Goal: Task Accomplishment & Management: Manage account settings

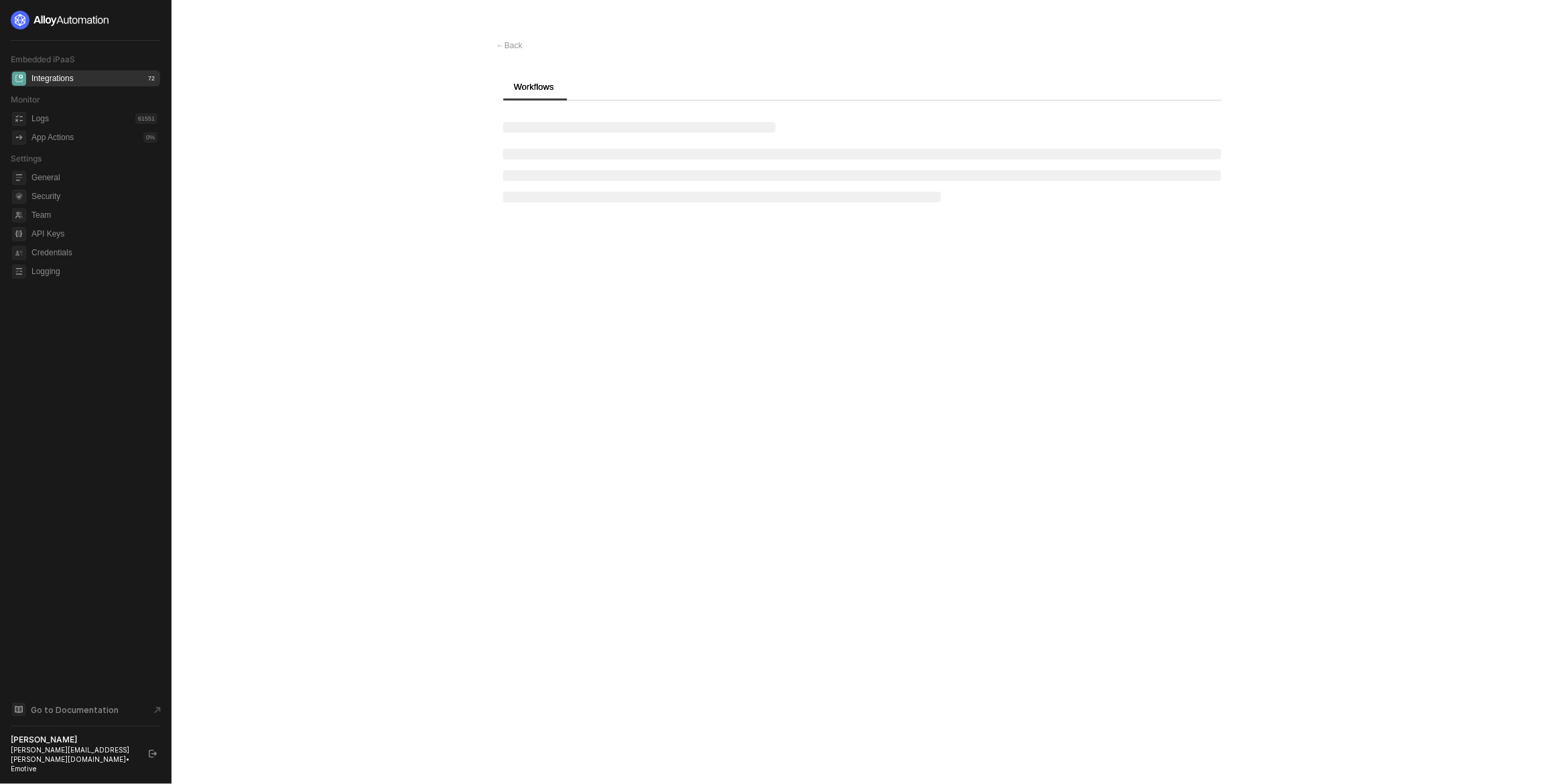
click at [364, 432] on main "← Back Workflows" at bounding box center [776, 392] width 1553 height 784
click at [613, 341] on div "← Back Custom Connector Privy Dev Preview Share New Workflow Workflows 1 Name A…" at bounding box center [863, 392] width 764 height 784
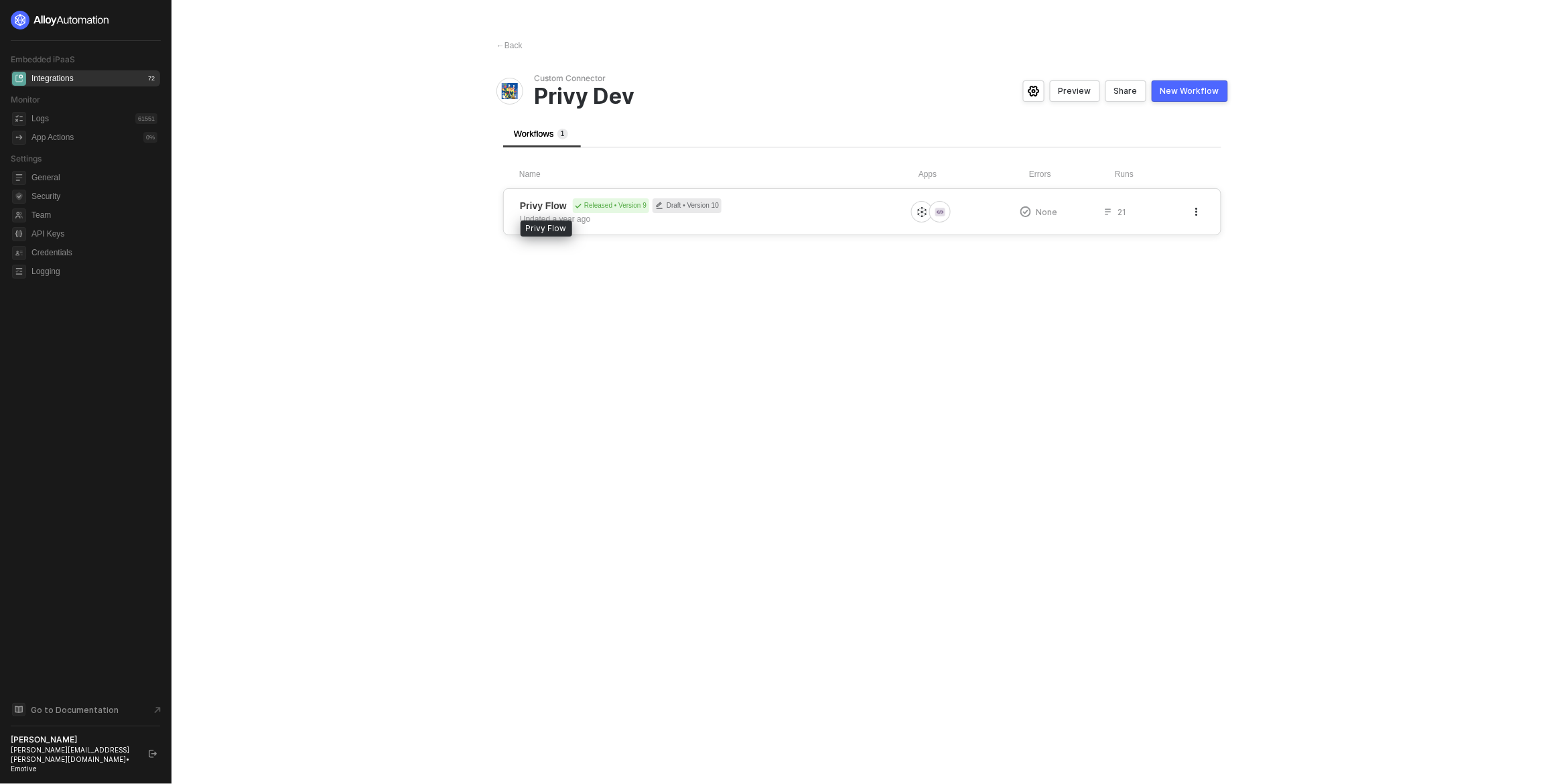
click at [548, 206] on span "Privy Flow" at bounding box center [544, 205] width 47 height 14
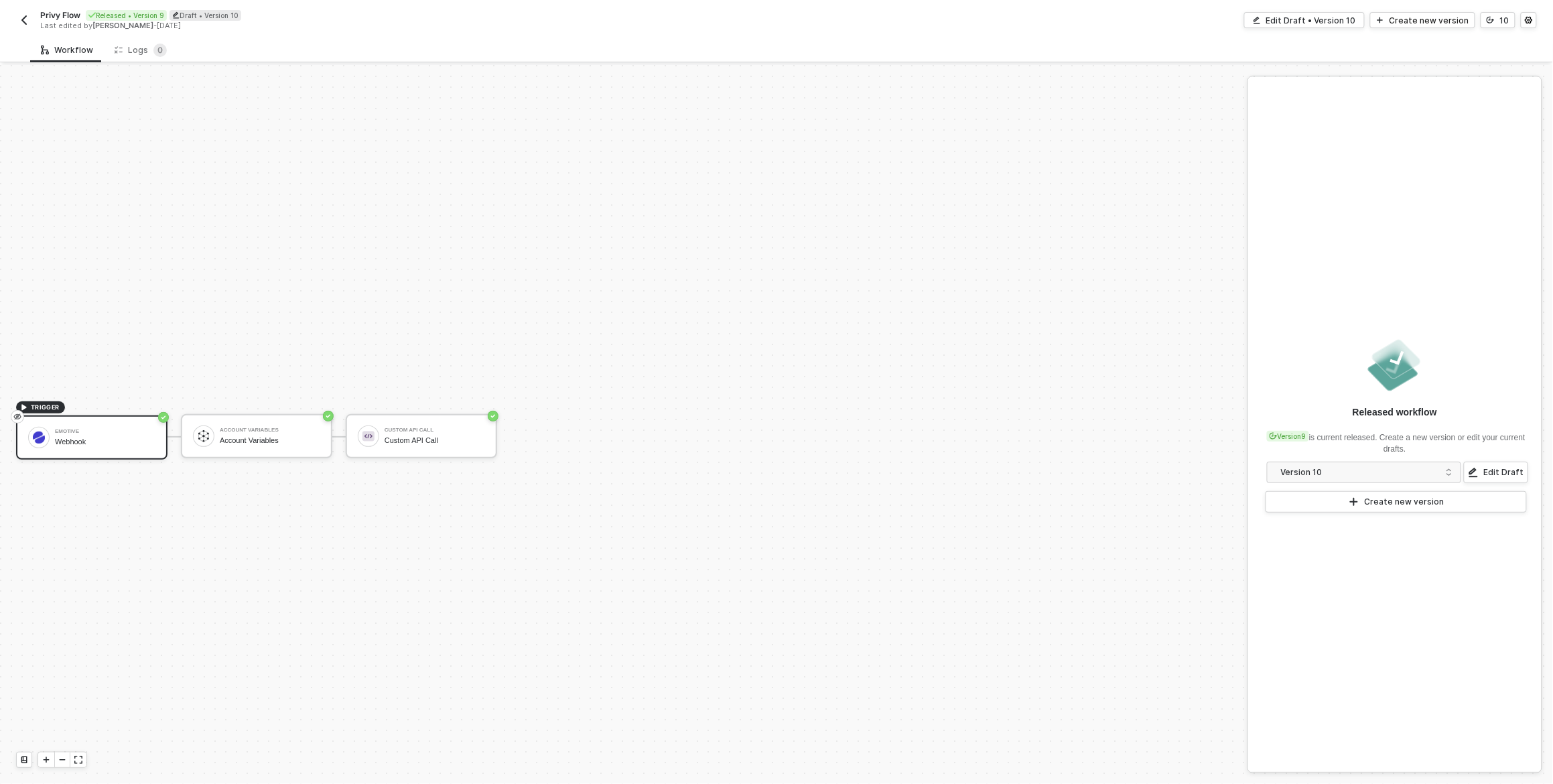
scroll to position [24, 0]
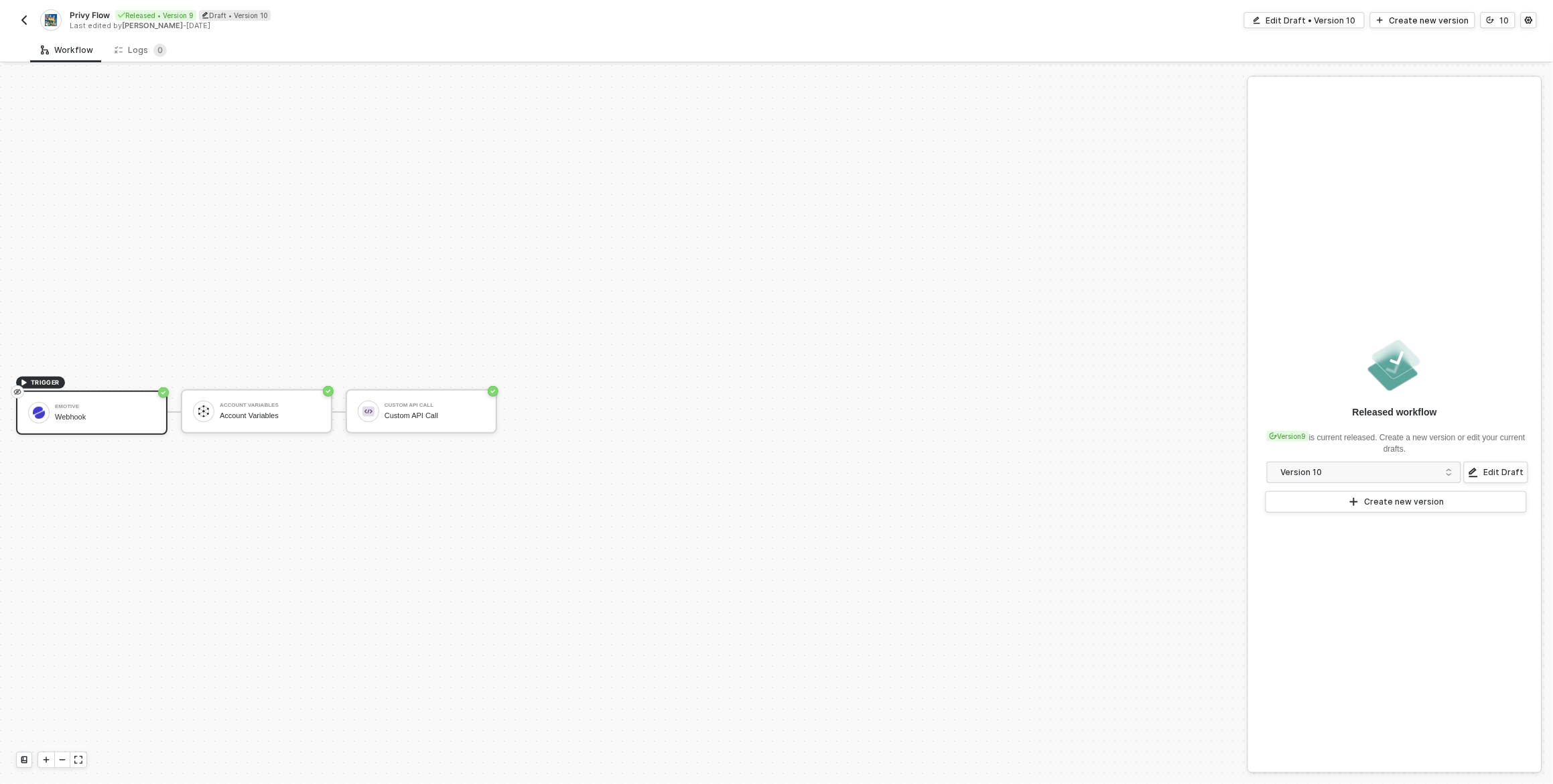
click at [25, 17] on img "button" at bounding box center [24, 20] width 11 height 11
click at [459, 414] on div "Custom API Call" at bounding box center [435, 415] width 100 height 9
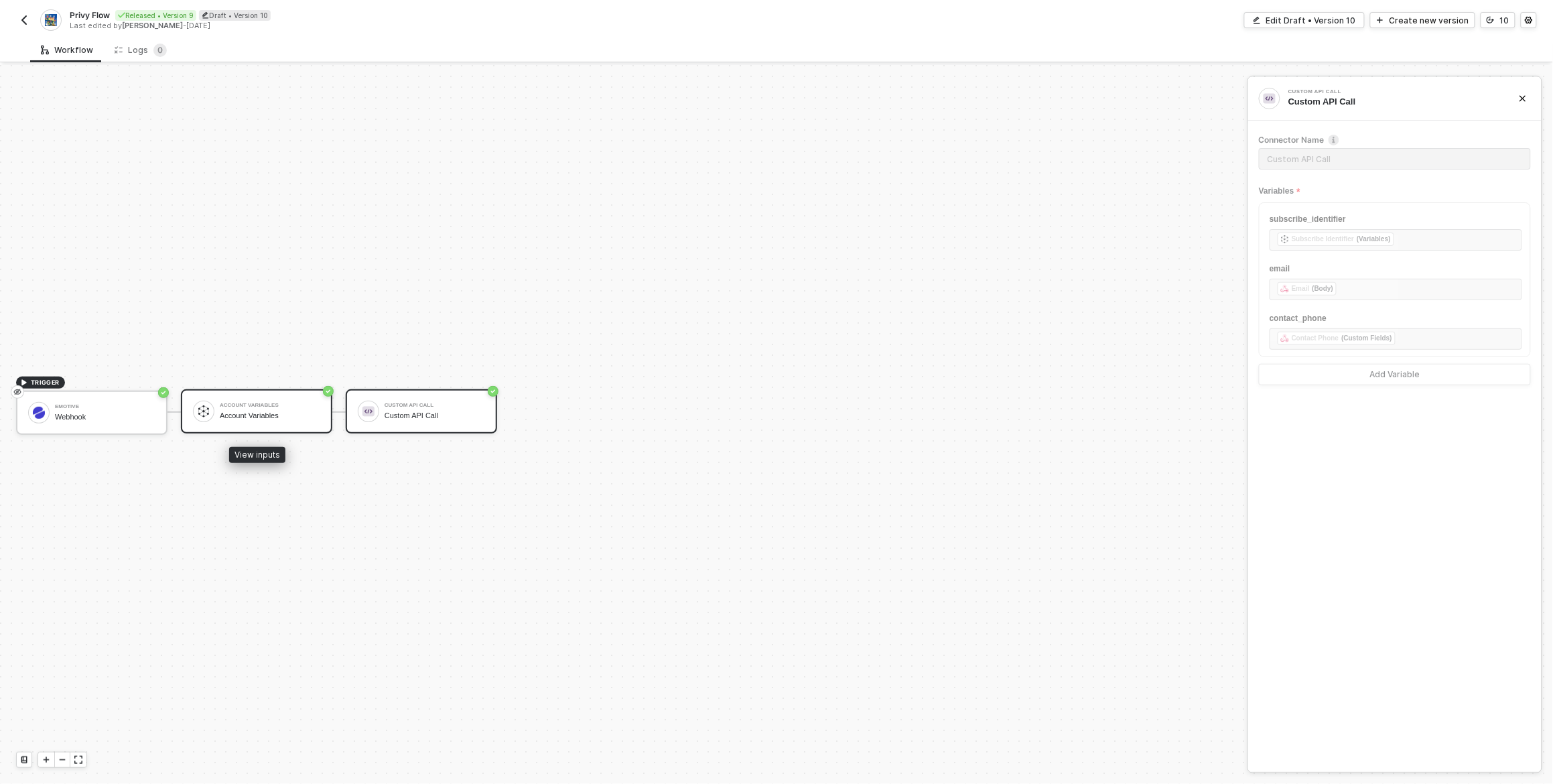
click at [265, 413] on div "Account Variables" at bounding box center [269, 415] width 100 height 9
click at [135, 51] on div "Logs 0" at bounding box center [141, 50] width 52 height 14
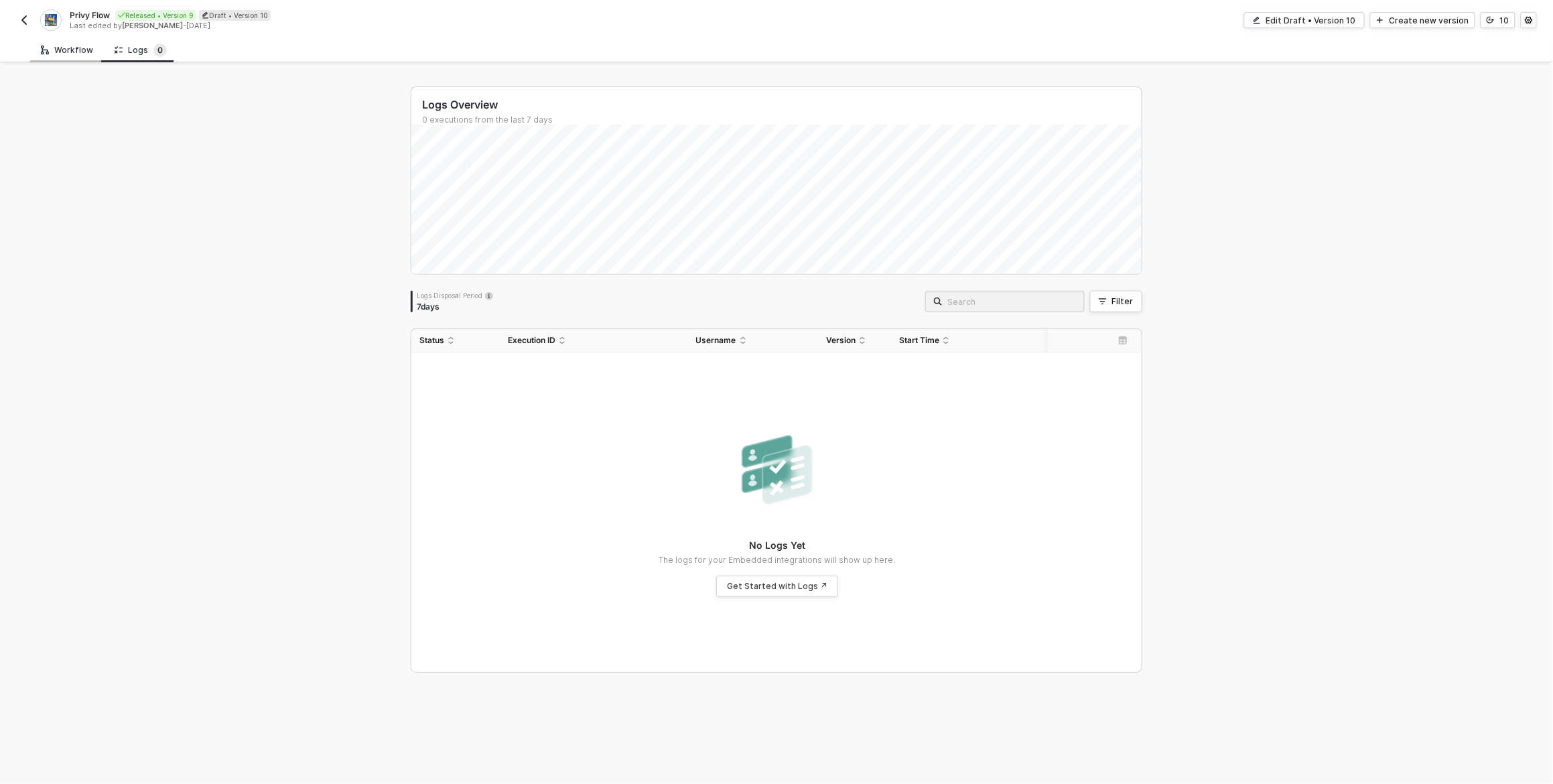
click at [69, 51] on div "Workflow" at bounding box center [67, 51] width 52 height 11
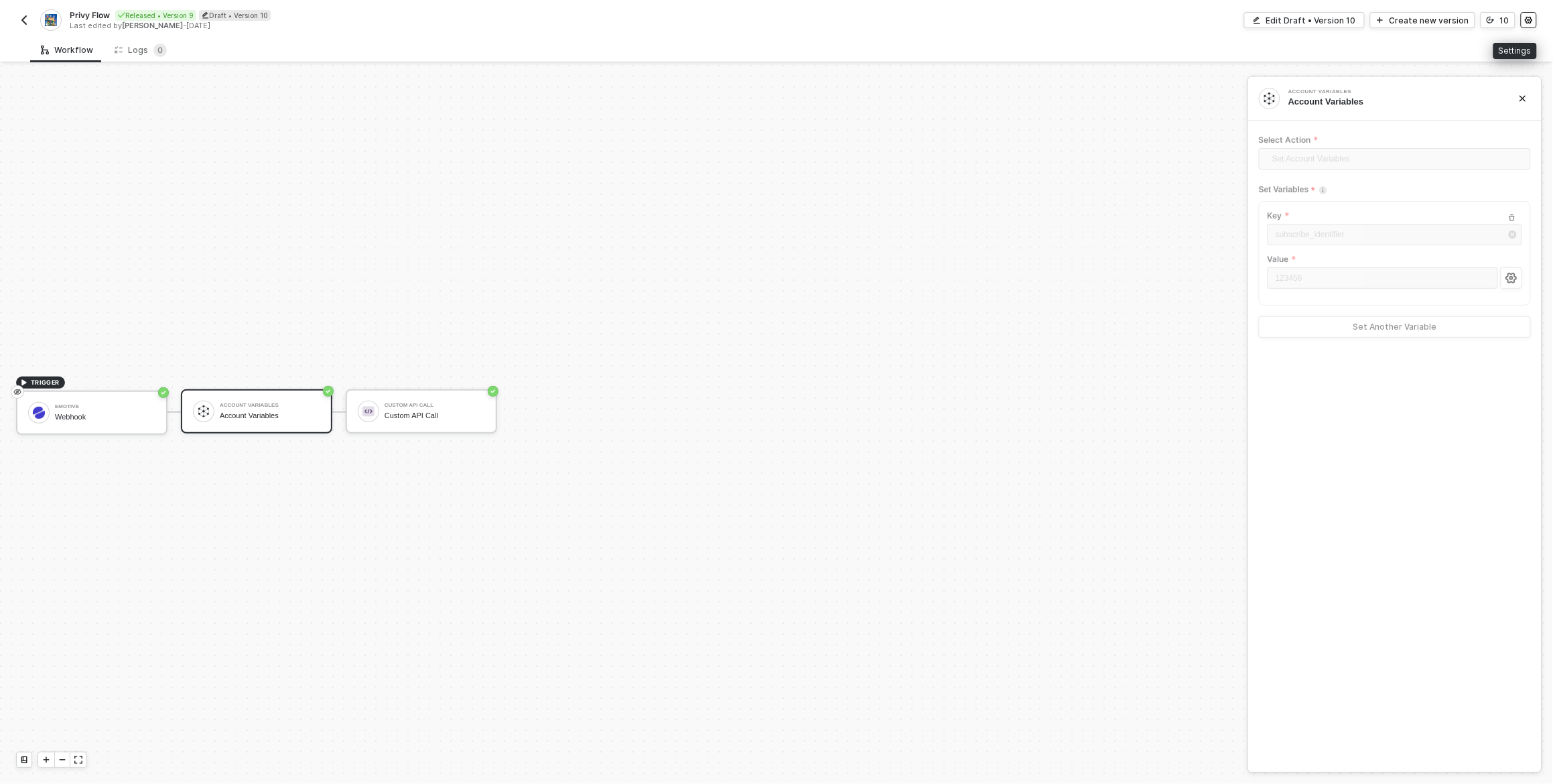
click at [1532, 17] on icon "icon-settings" at bounding box center [1529, 20] width 8 height 8
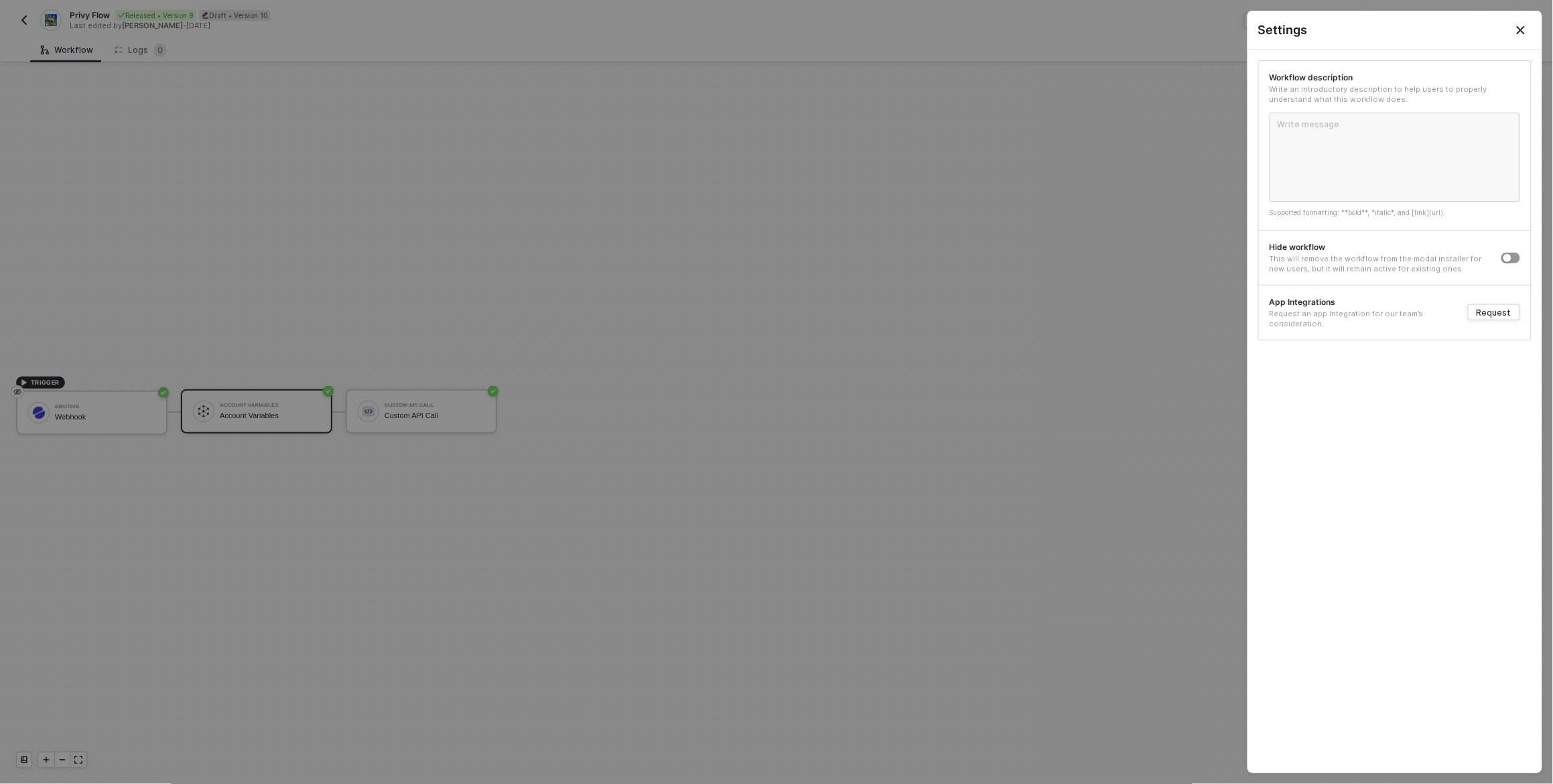
click at [1448, 390] on div "Workflow description Write an introductory description to help users to properl…" at bounding box center [1395, 411] width 295 height 723
click at [1104, 434] on div at bounding box center [776, 392] width 1553 height 784
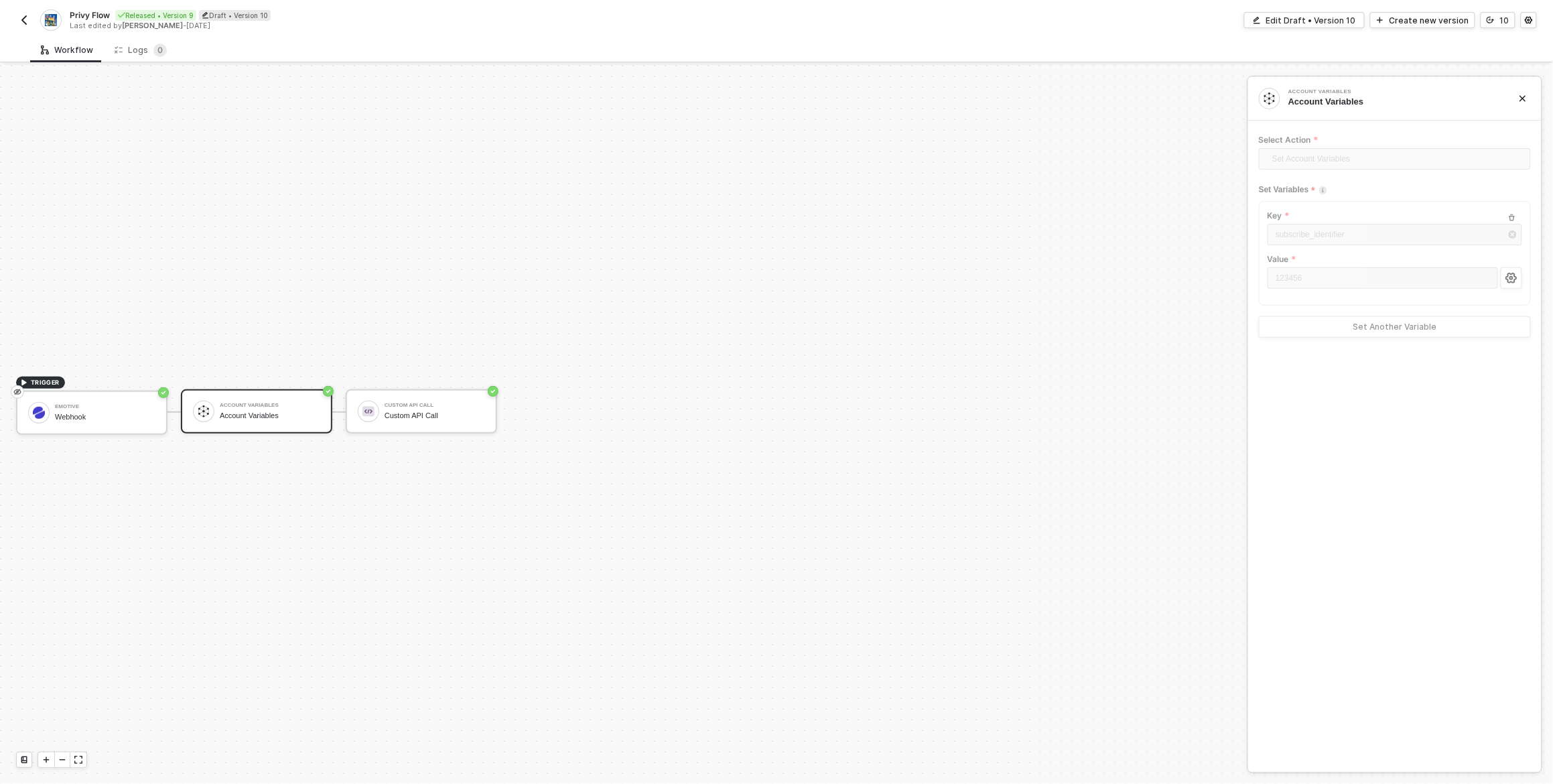
click at [1417, 378] on div "Account Variables Account Variables Select Action Set Account Variables Set Var…" at bounding box center [1395, 424] width 294 height 695
click at [30, 22] on button "button" at bounding box center [24, 20] width 16 height 16
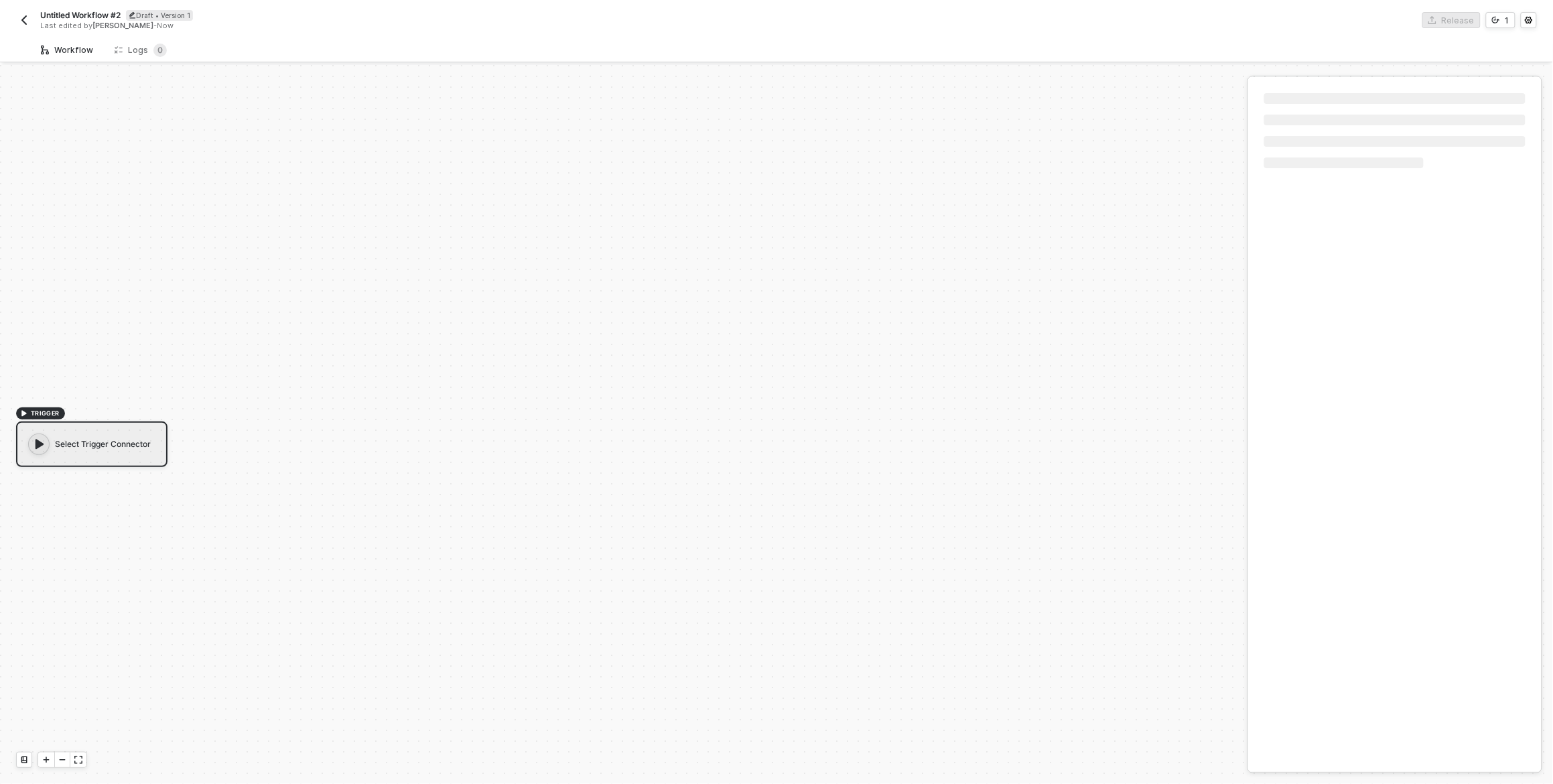
scroll to position [24, 0]
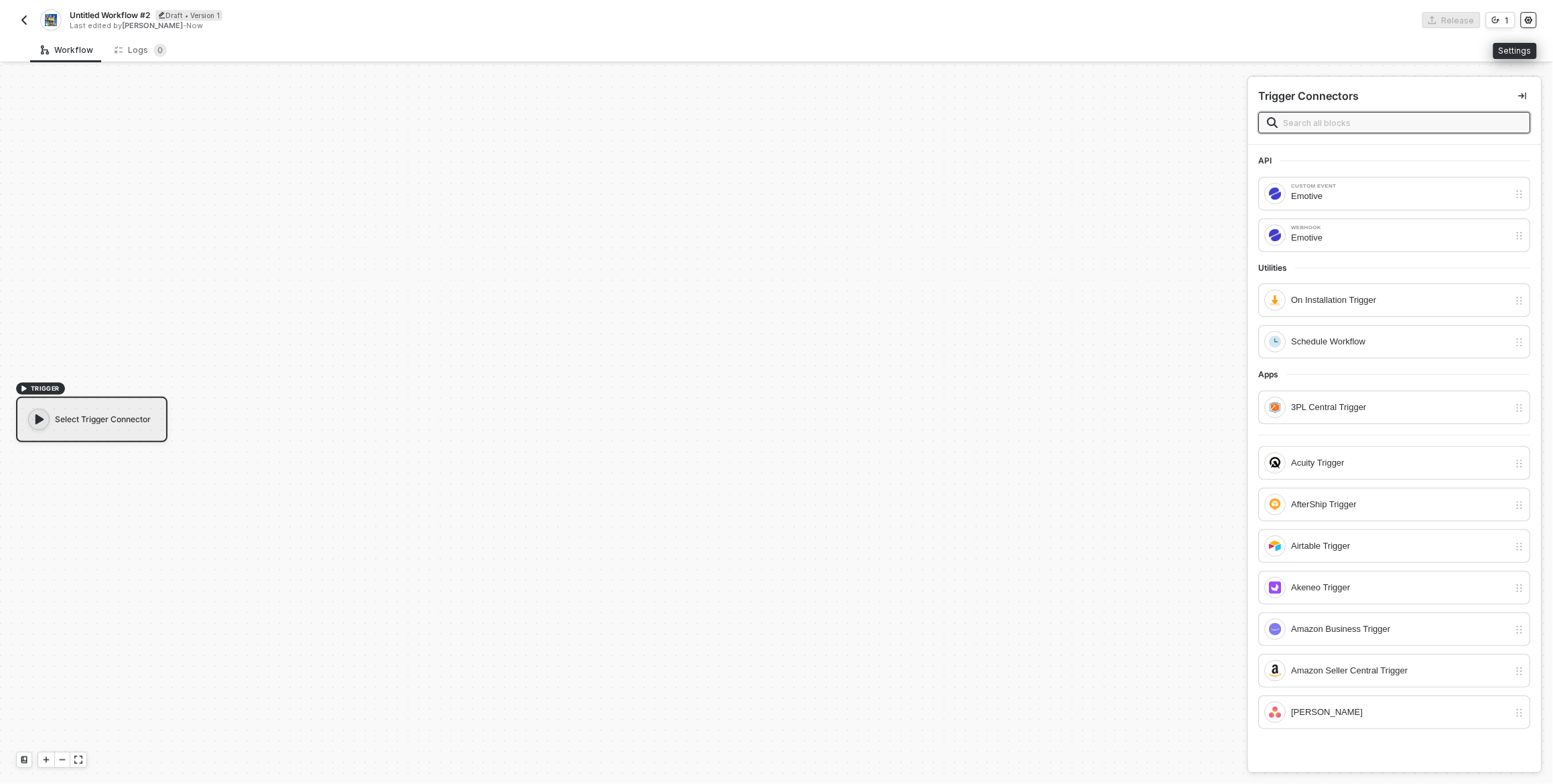
click at [1528, 16] on icon "icon-settings" at bounding box center [1529, 20] width 8 height 8
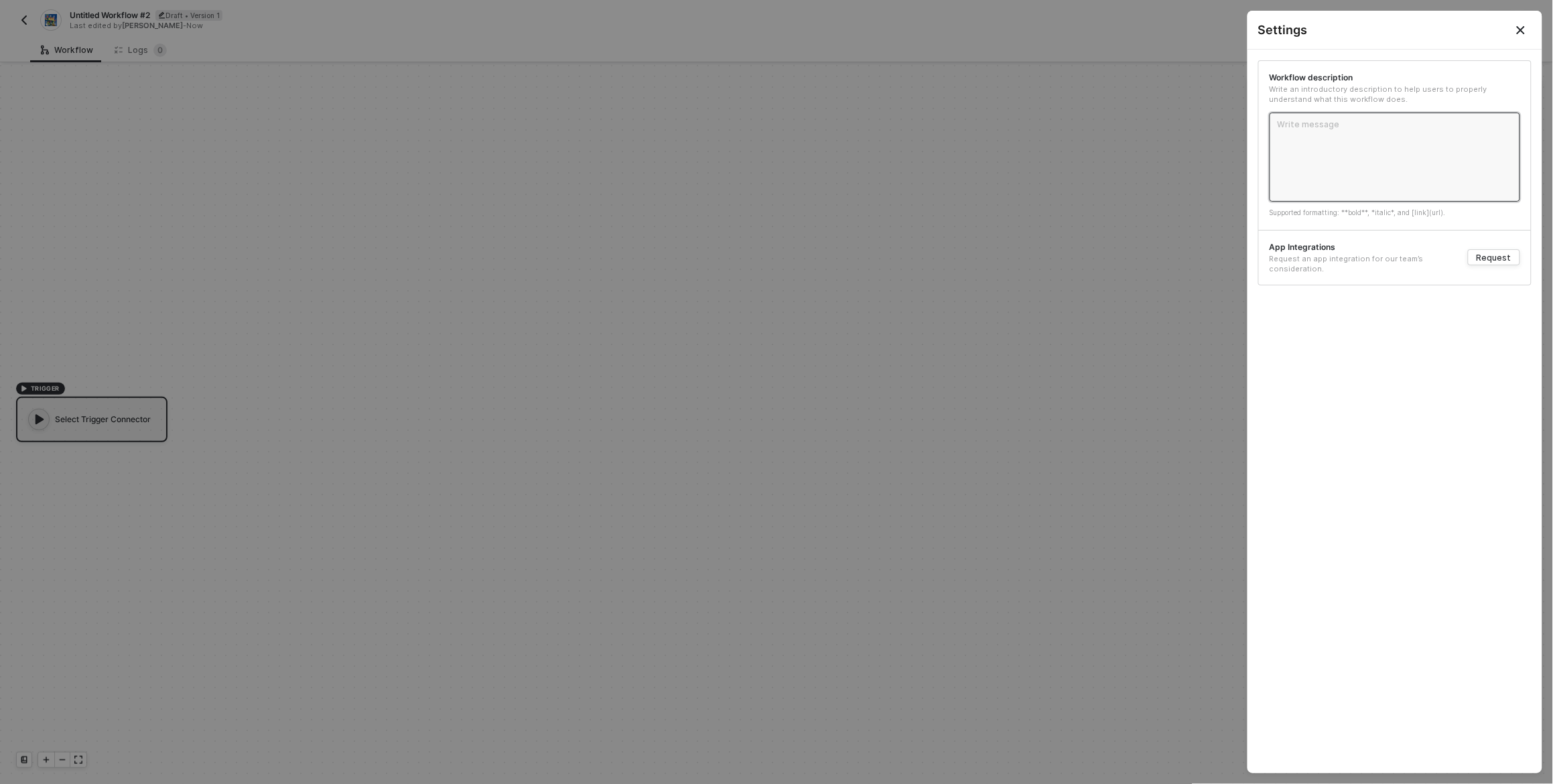
click at [1382, 159] on textarea at bounding box center [1395, 157] width 250 height 89
type textarea "A"
type textarea "An"
type textarea "Ano"
type textarea "Anot"
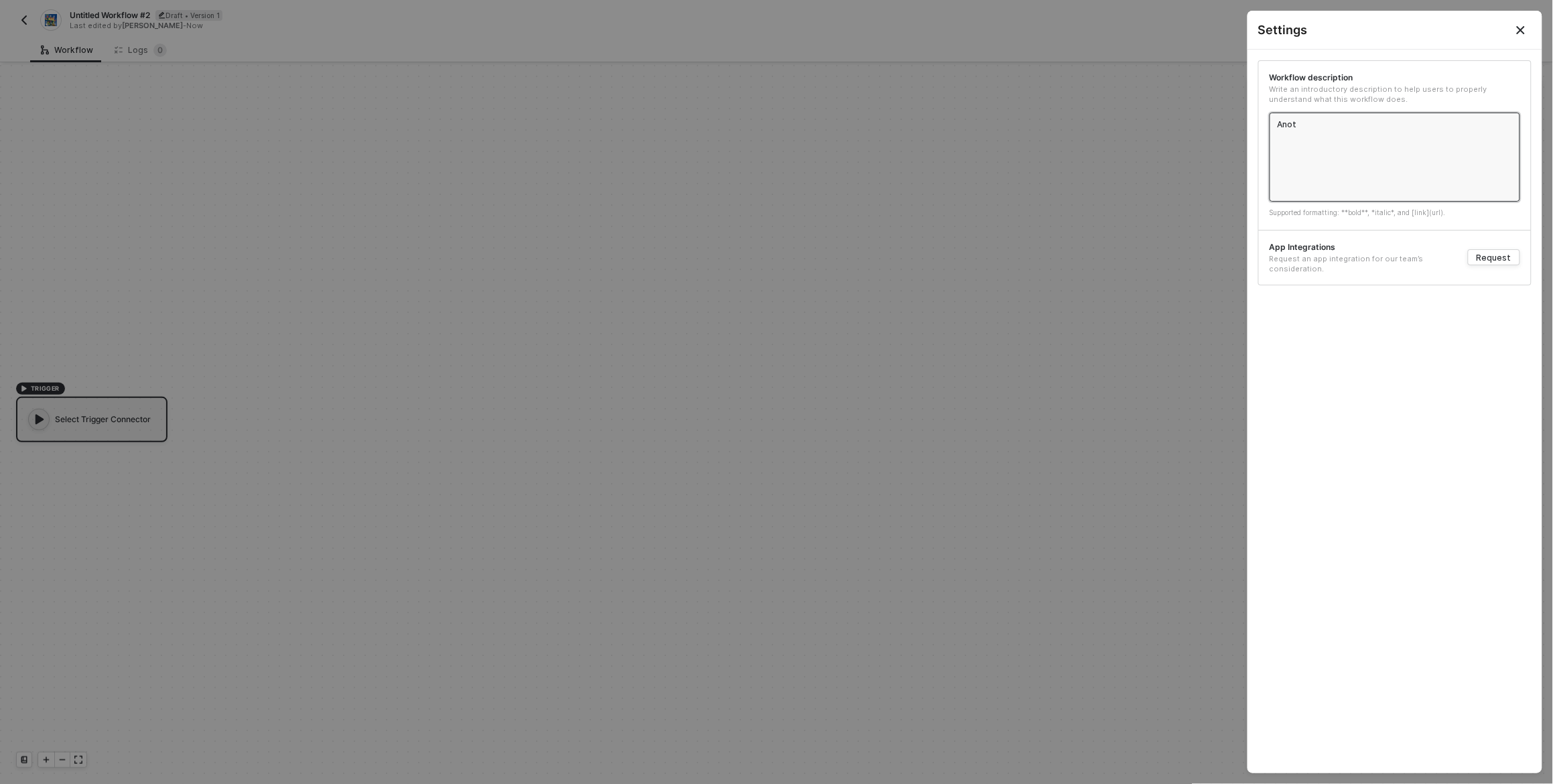
type textarea "Anoth"
type textarea "Anothe"
type textarea "Another"
type textarea "Another w"
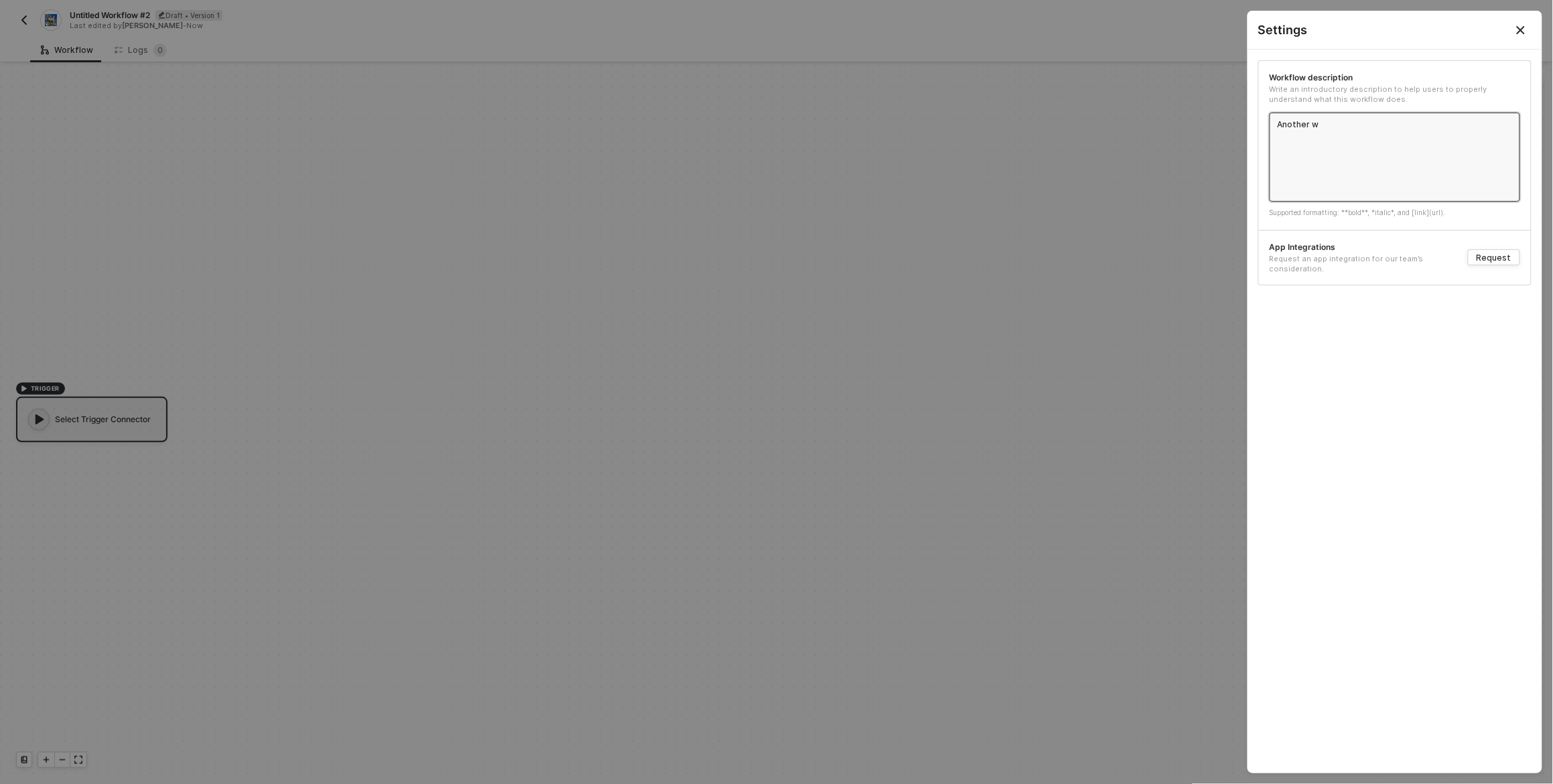
type textarea "Another wo"
type textarea "Another wor"
type textarea "Another work"
type textarea "Another workf"
type textarea "Another workfl"
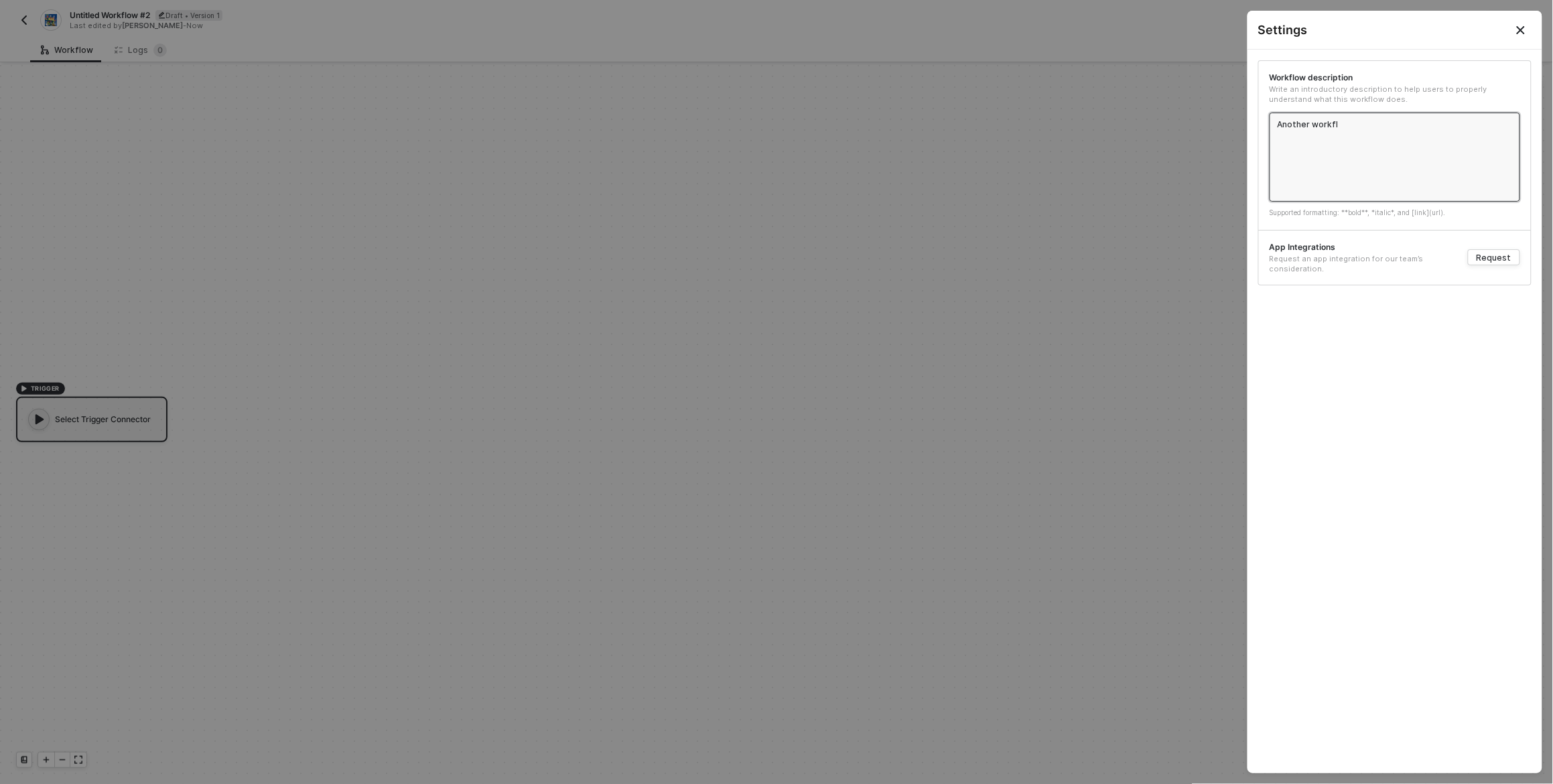
type textarea "Another workflo"
type textarea "Another workflow"
type textarea "Another workflow h"
type textarea "Another workflow he"
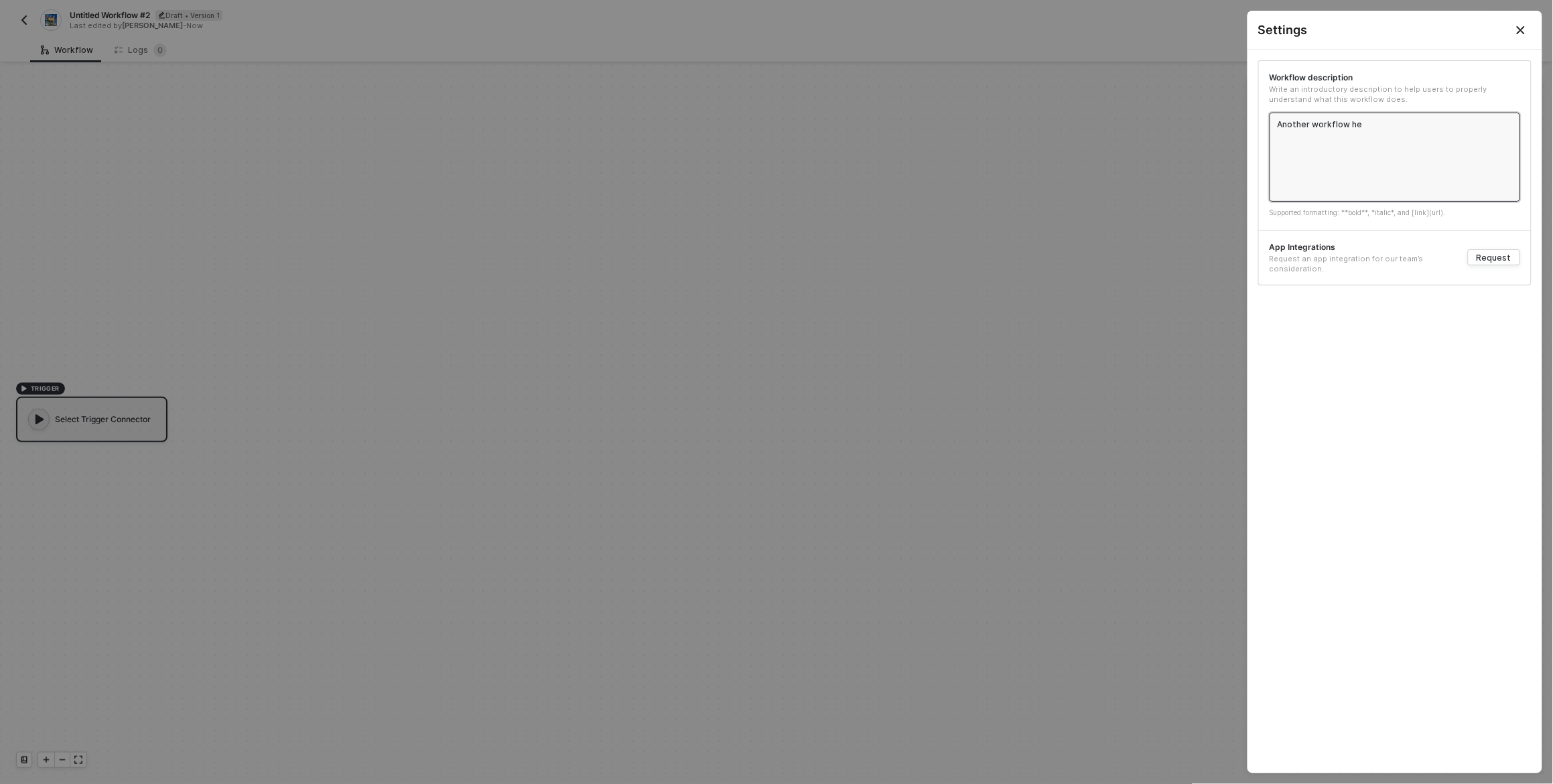
type textarea "Another workflow her"
type textarea "Another workflow here"
click at [1436, 136] on textarea "Another workflow here" at bounding box center [1395, 157] width 250 height 89
type textarea "TAnother workflow here"
type textarea "TEAnother workflow here"
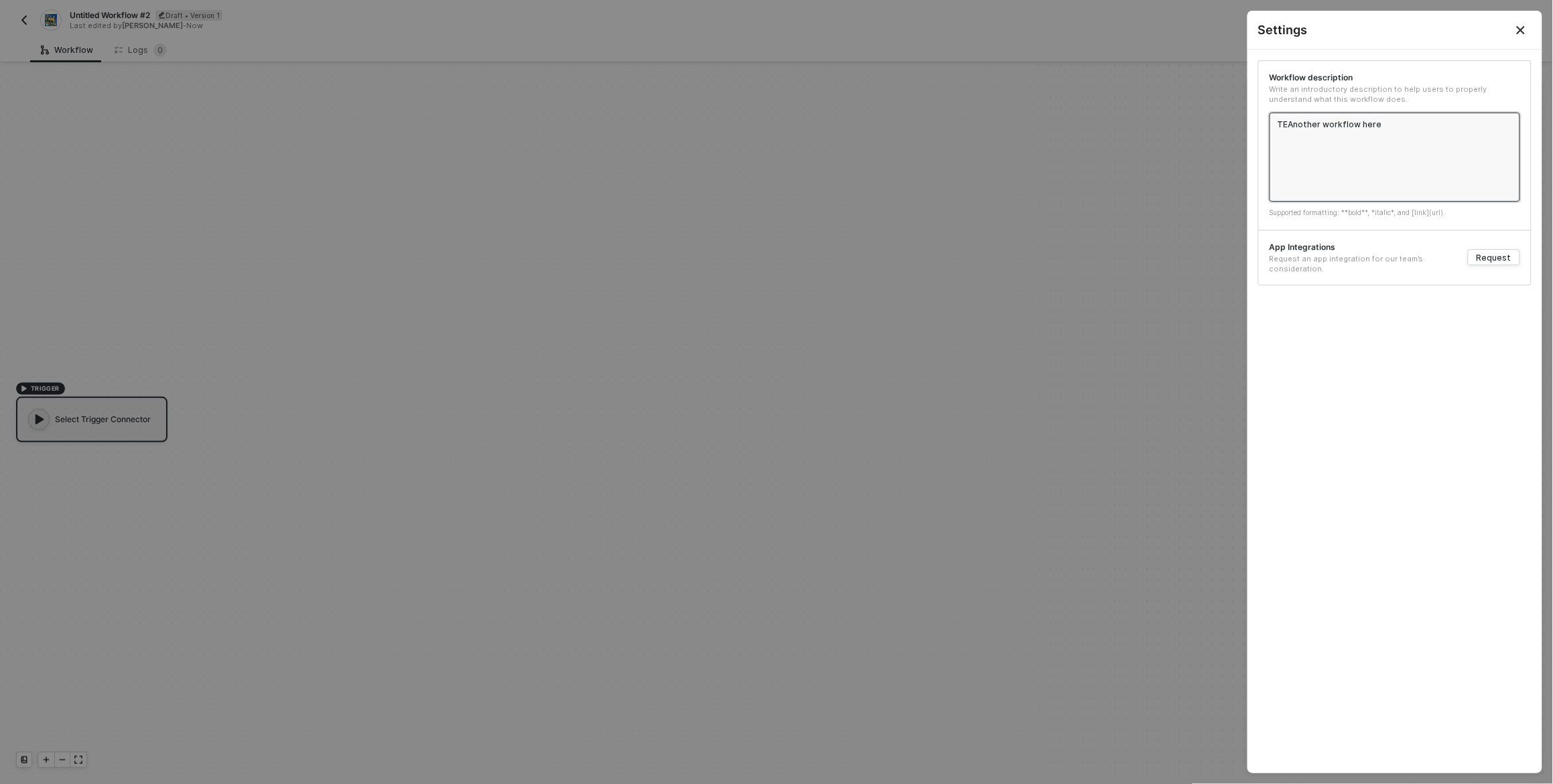
type textarea "TESAnother workflow here"
type textarea "TESTAnother workflow here"
type textarea "TESTIAnother workflow here"
type textarea "TESTINAnother workflow here"
type textarea "TESTINGAnother workflow here"
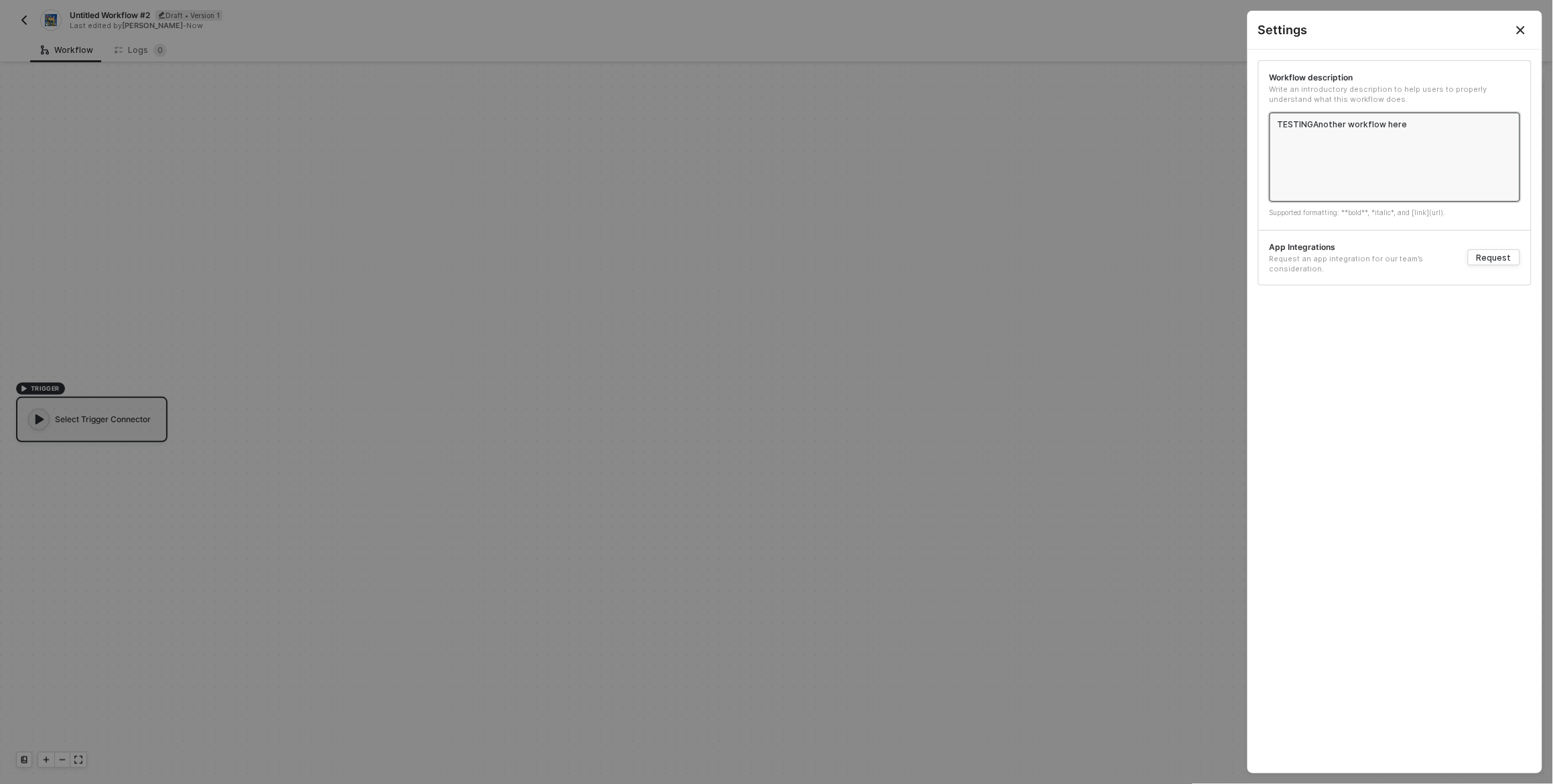
type textarea "TESTING:Another workflow here"
type textarea "TESTING: Another workflow here"
click at [1522, 24] on icon "Close" at bounding box center [1521, 30] width 11 height 11
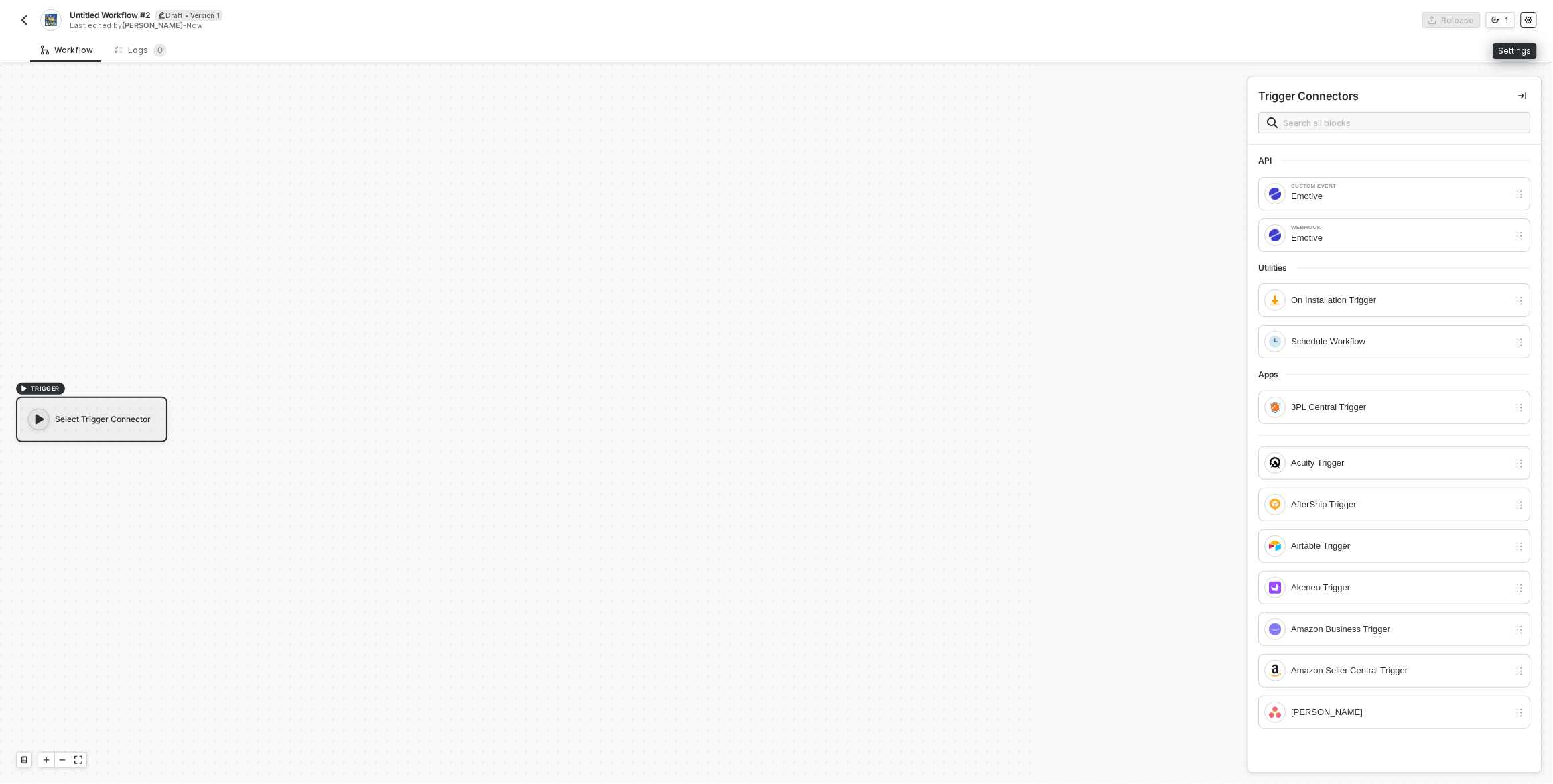
click at [1534, 23] on button "button" at bounding box center [1530, 20] width 16 height 16
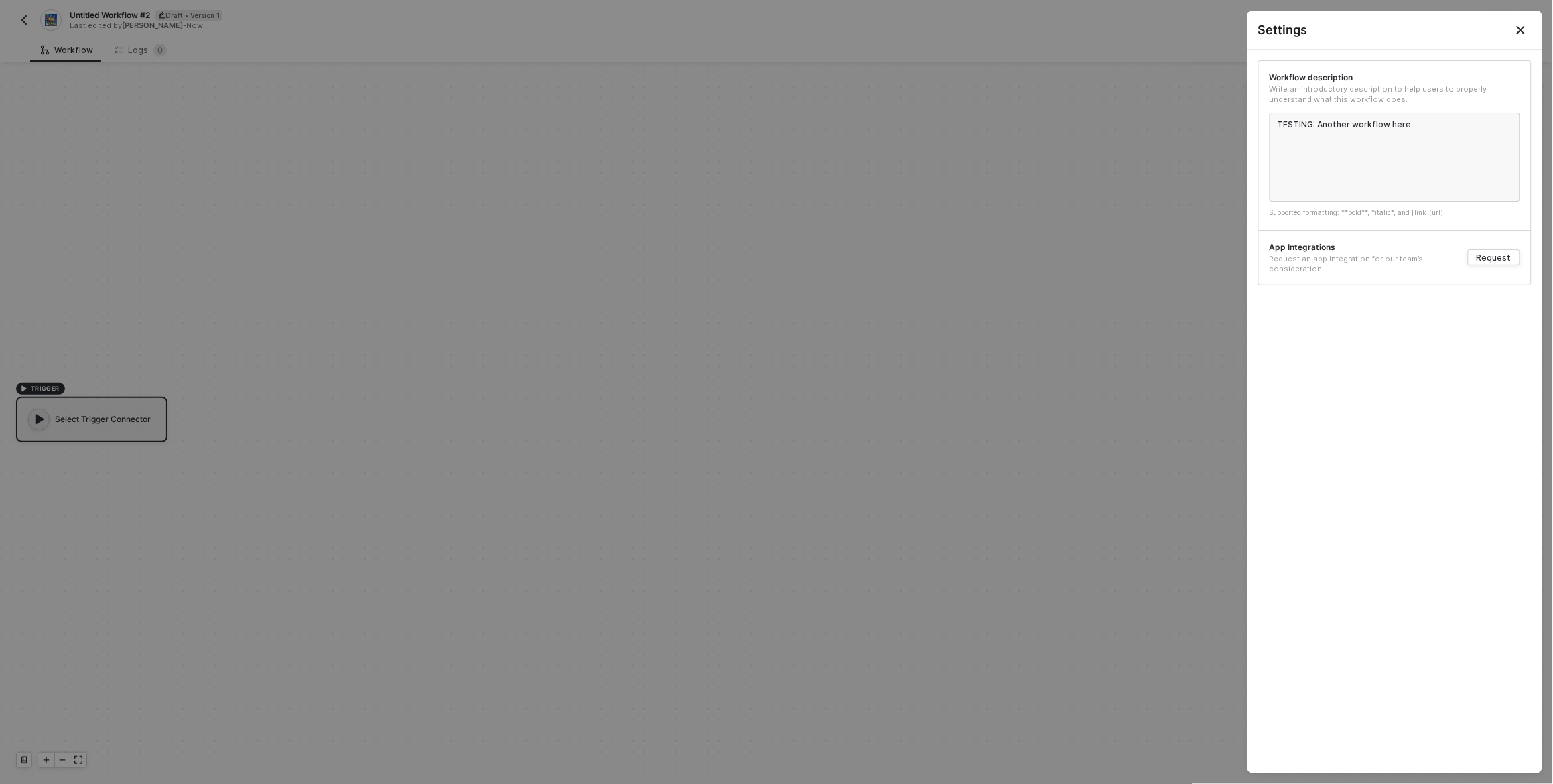
click at [1535, 23] on button "Close" at bounding box center [1520, 30] width 42 height 38
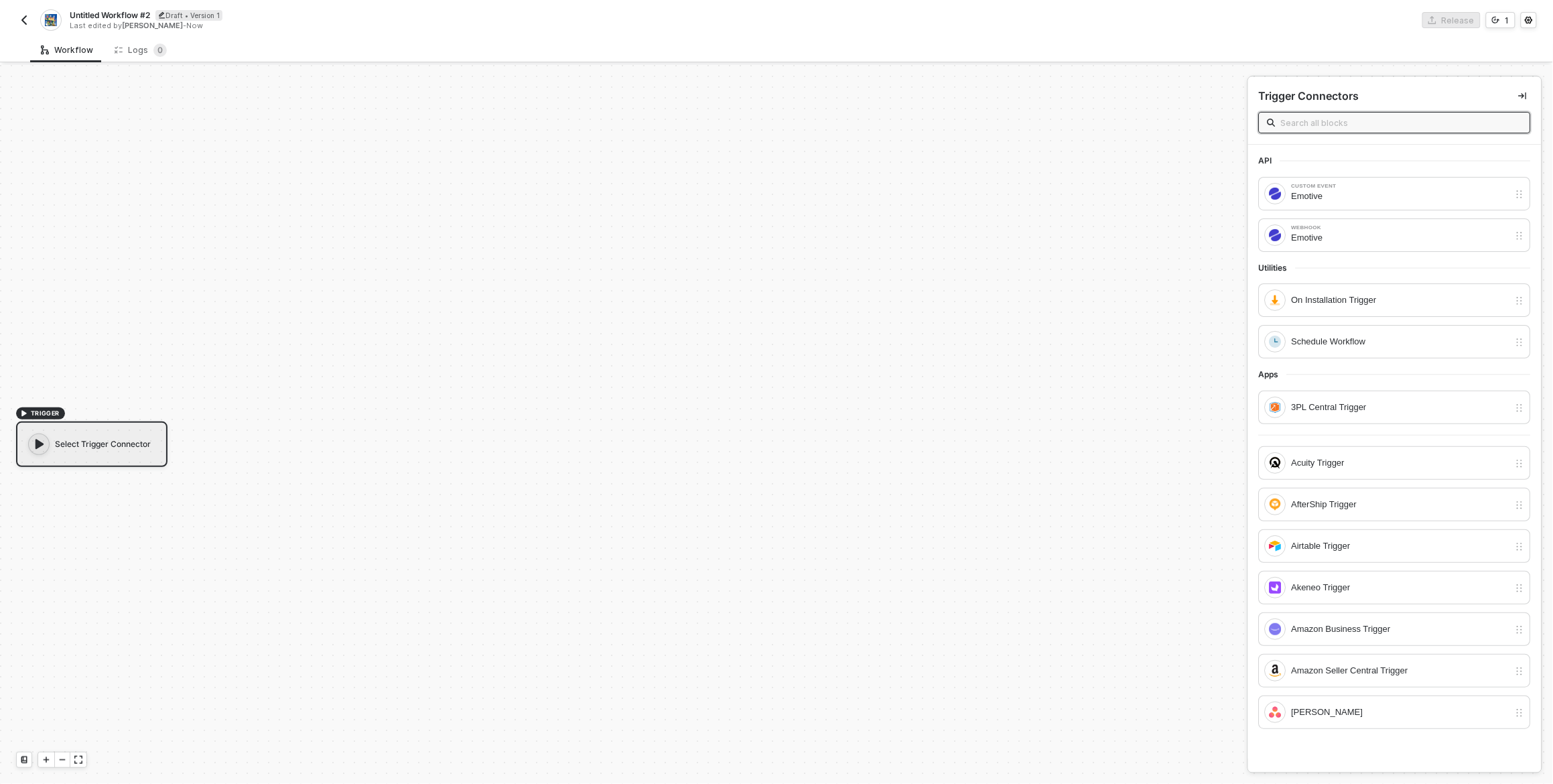
scroll to position [24, 0]
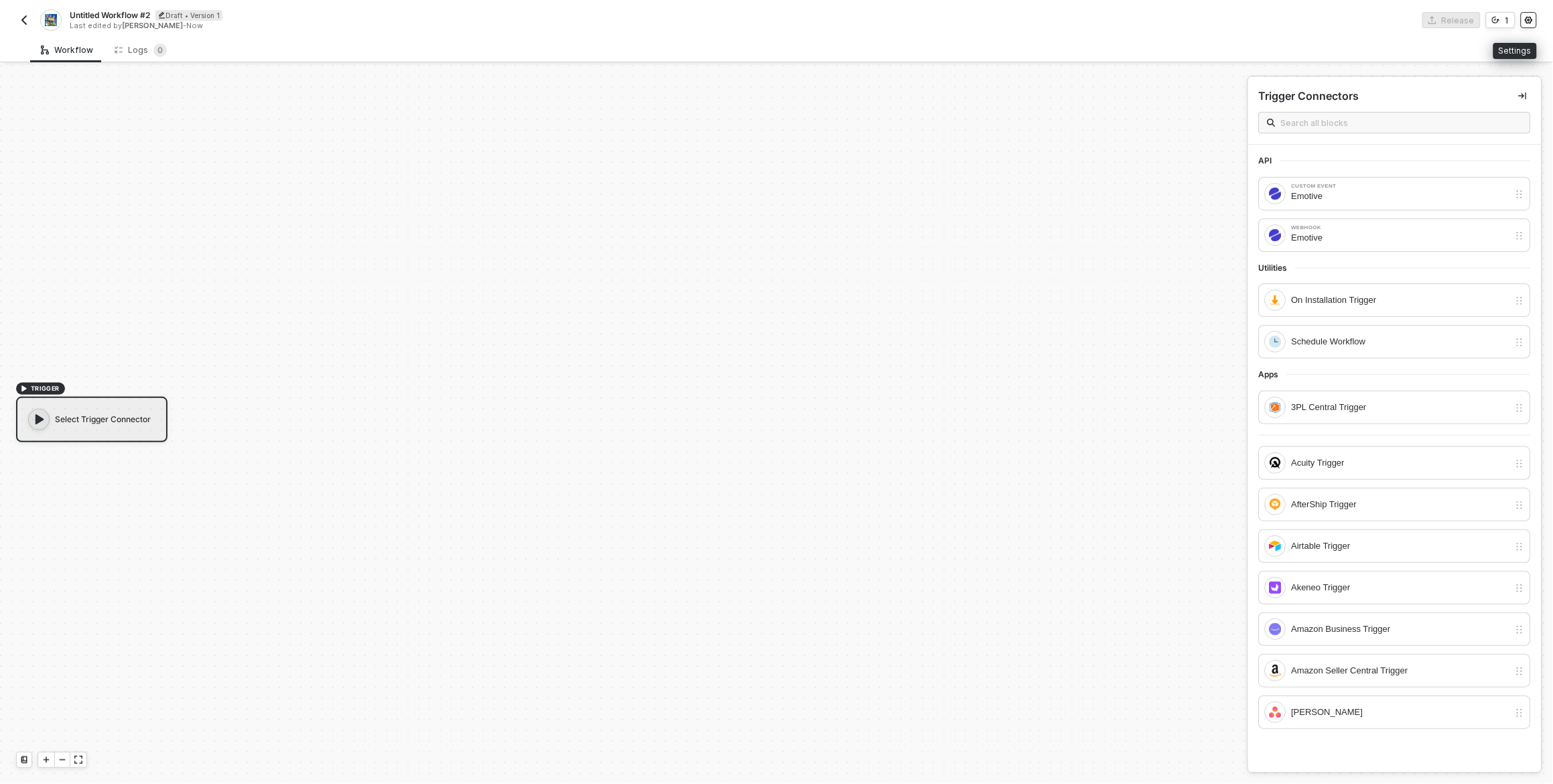
click at [1532, 25] on button "button" at bounding box center [1530, 20] width 16 height 16
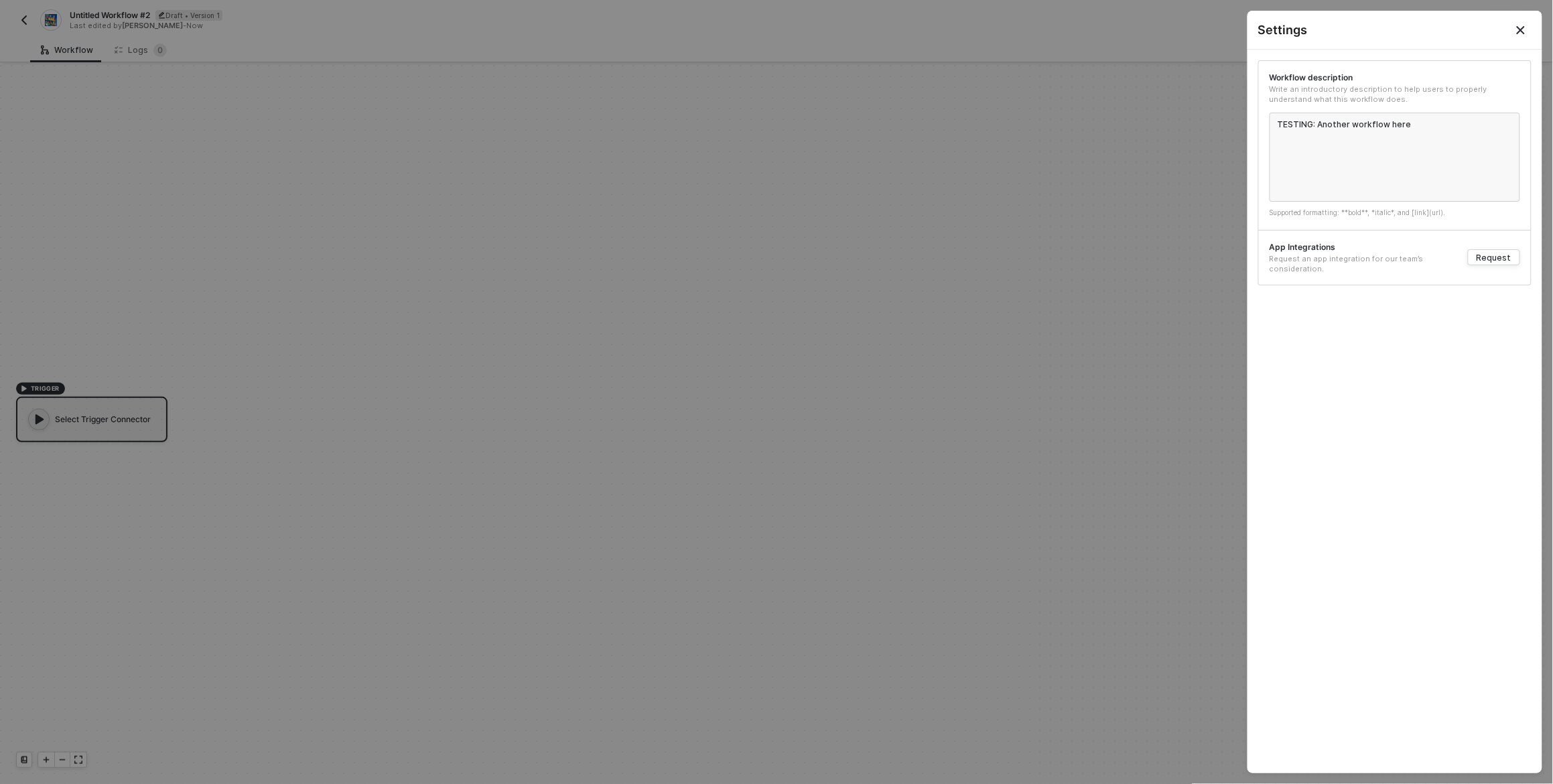
click at [660, 108] on div at bounding box center [776, 392] width 1553 height 784
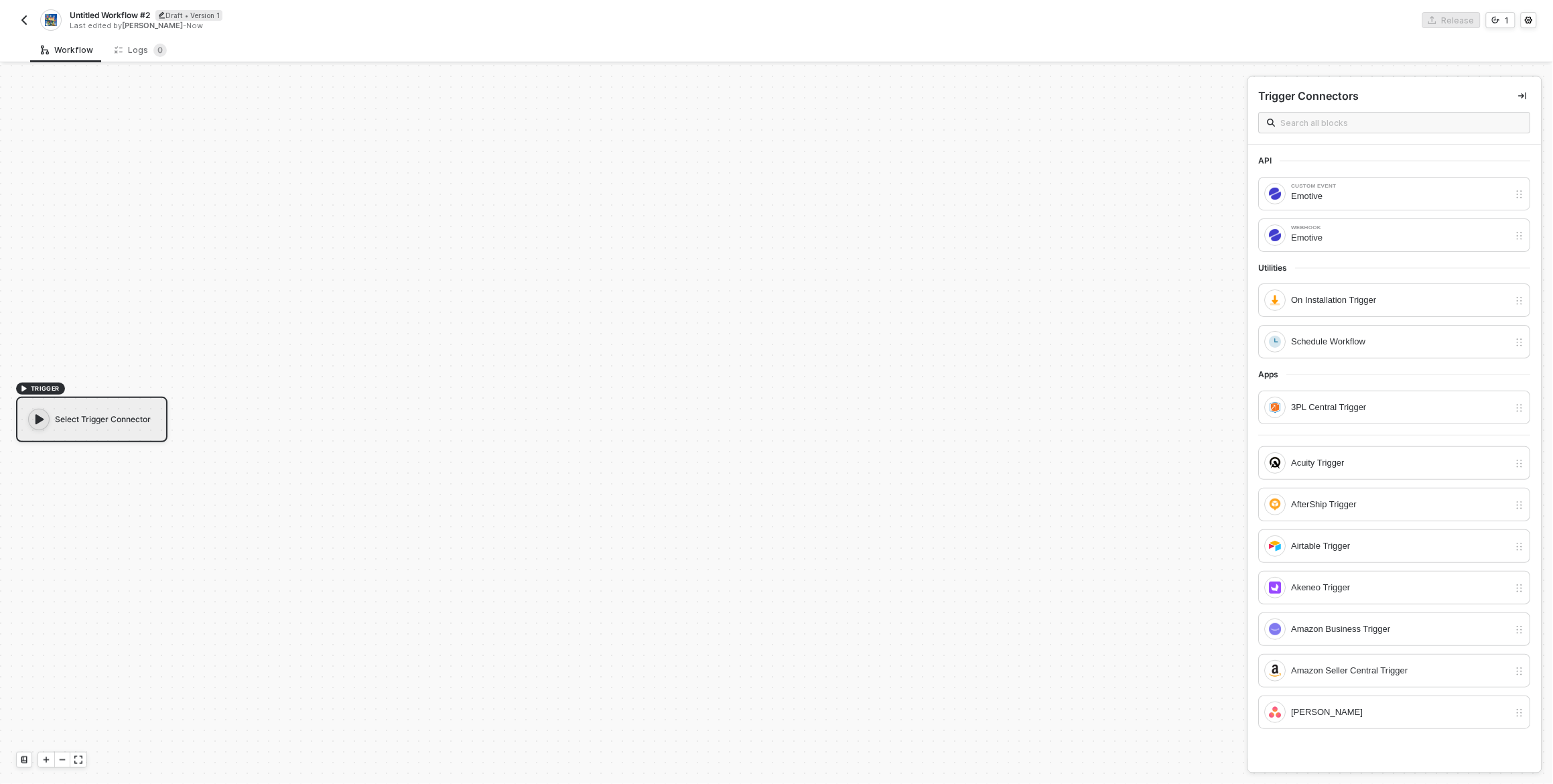
click at [23, 14] on img "button" at bounding box center [24, 20] width 11 height 11
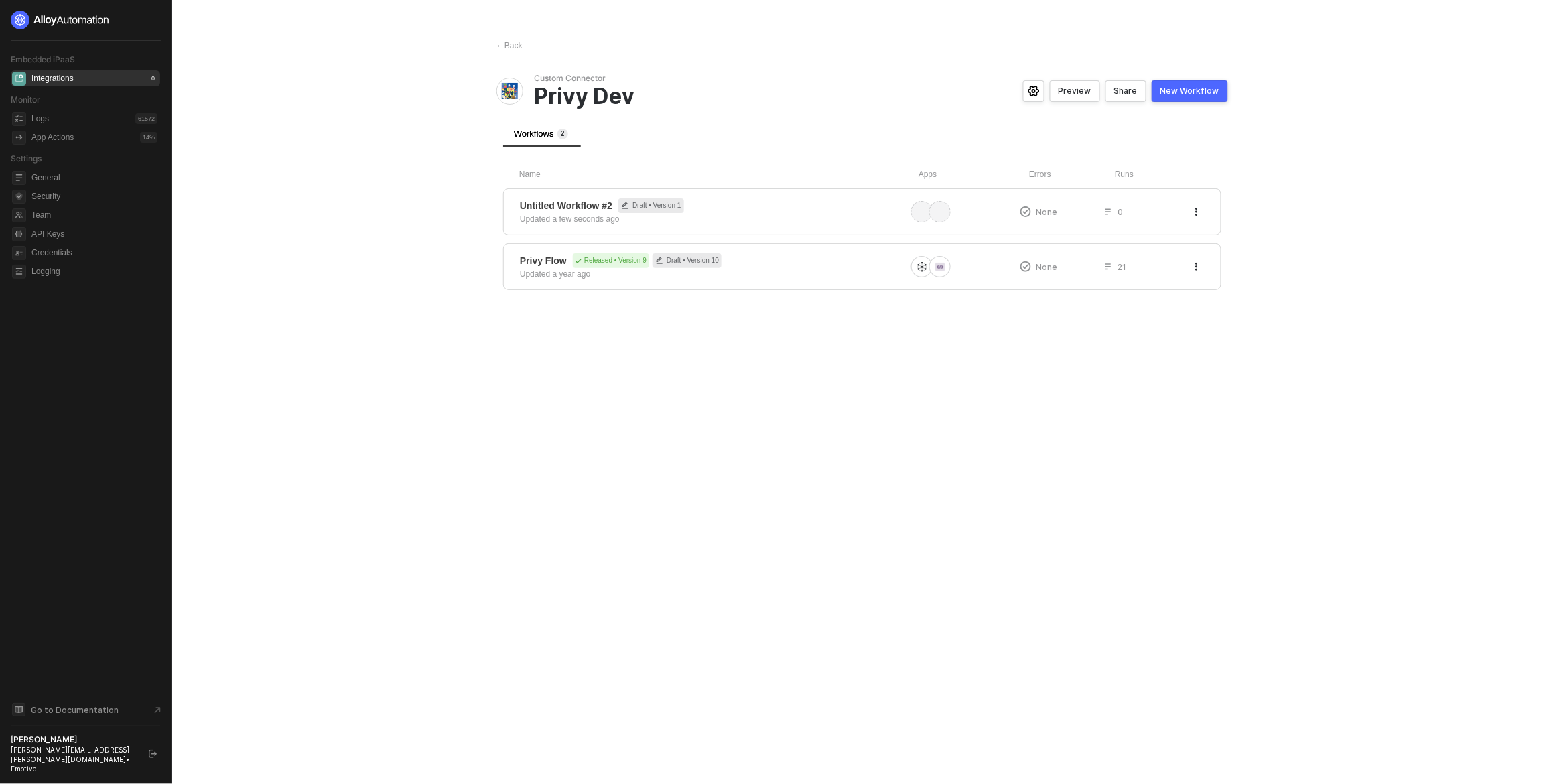
click at [416, 304] on main "← Back Custom Connector Privy Dev Preview Share New Workflow Workflows 2 Name A…" at bounding box center [776, 392] width 1553 height 784
click at [831, 206] on span "Untitled Workflow #2 Draft • Version 1" at bounding box center [713, 206] width 386 height 14
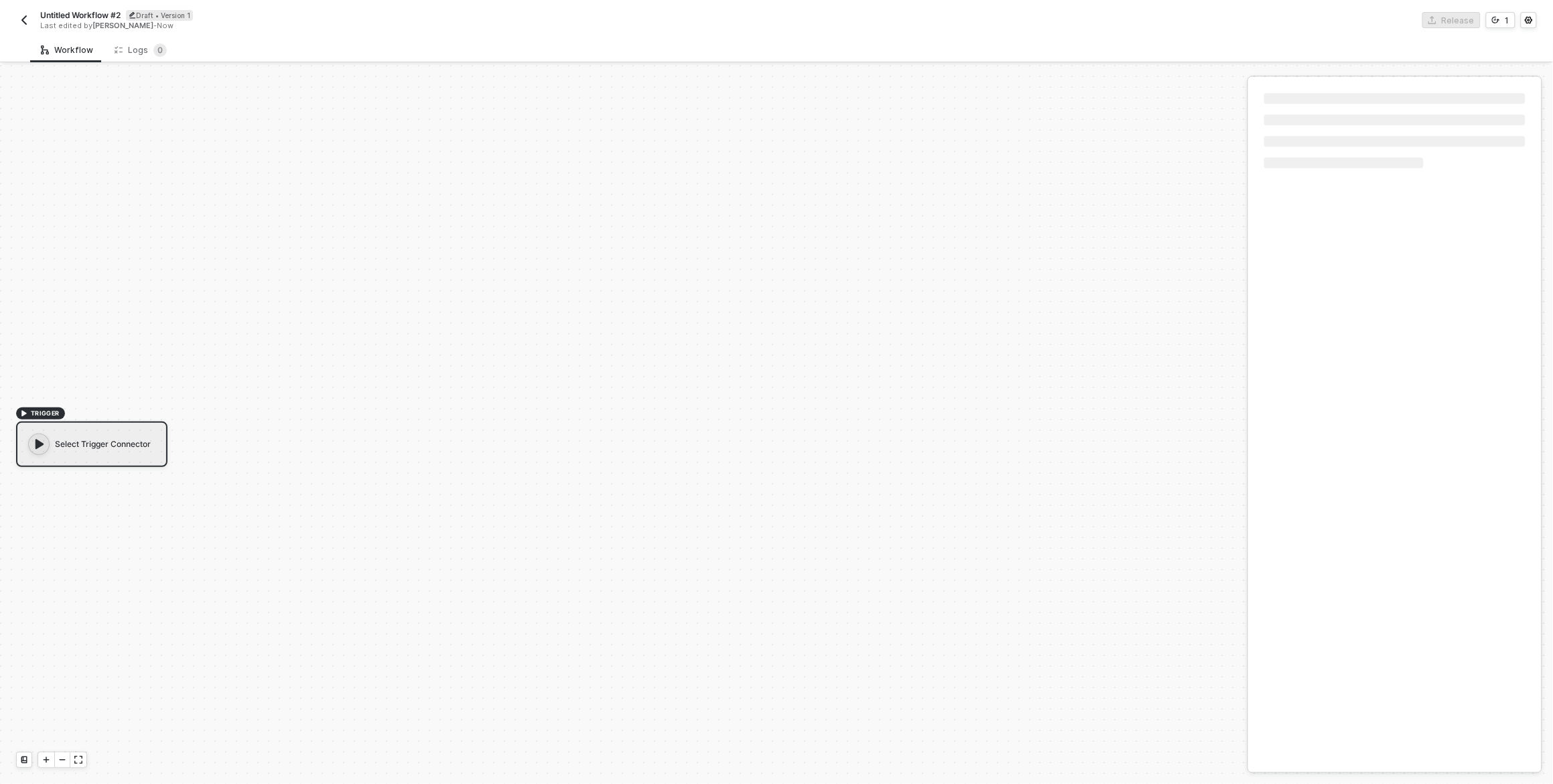
scroll to position [24, 0]
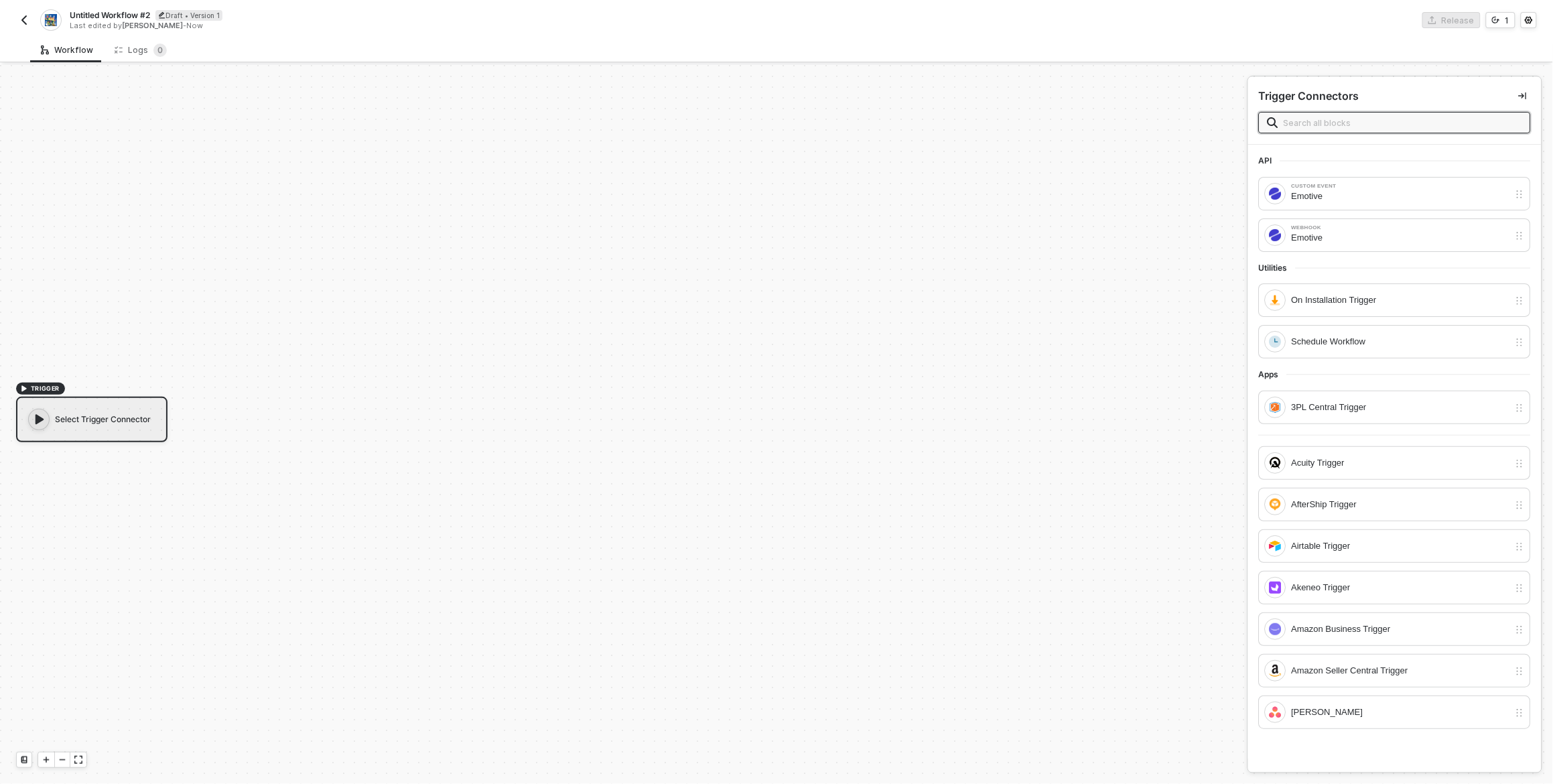
click at [97, 15] on span "Untitled Workflow #2" at bounding box center [109, 14] width 80 height 12
click at [97, 15] on input "Untitled Workflow #2" at bounding box center [183, 15] width 228 height 16
type input "Privy Workflow Test #2"
click at [314, 12] on div "Save" at bounding box center [317, 14] width 20 height 12
click at [1532, 19] on icon "icon-settings" at bounding box center [1529, 21] width 7 height 7
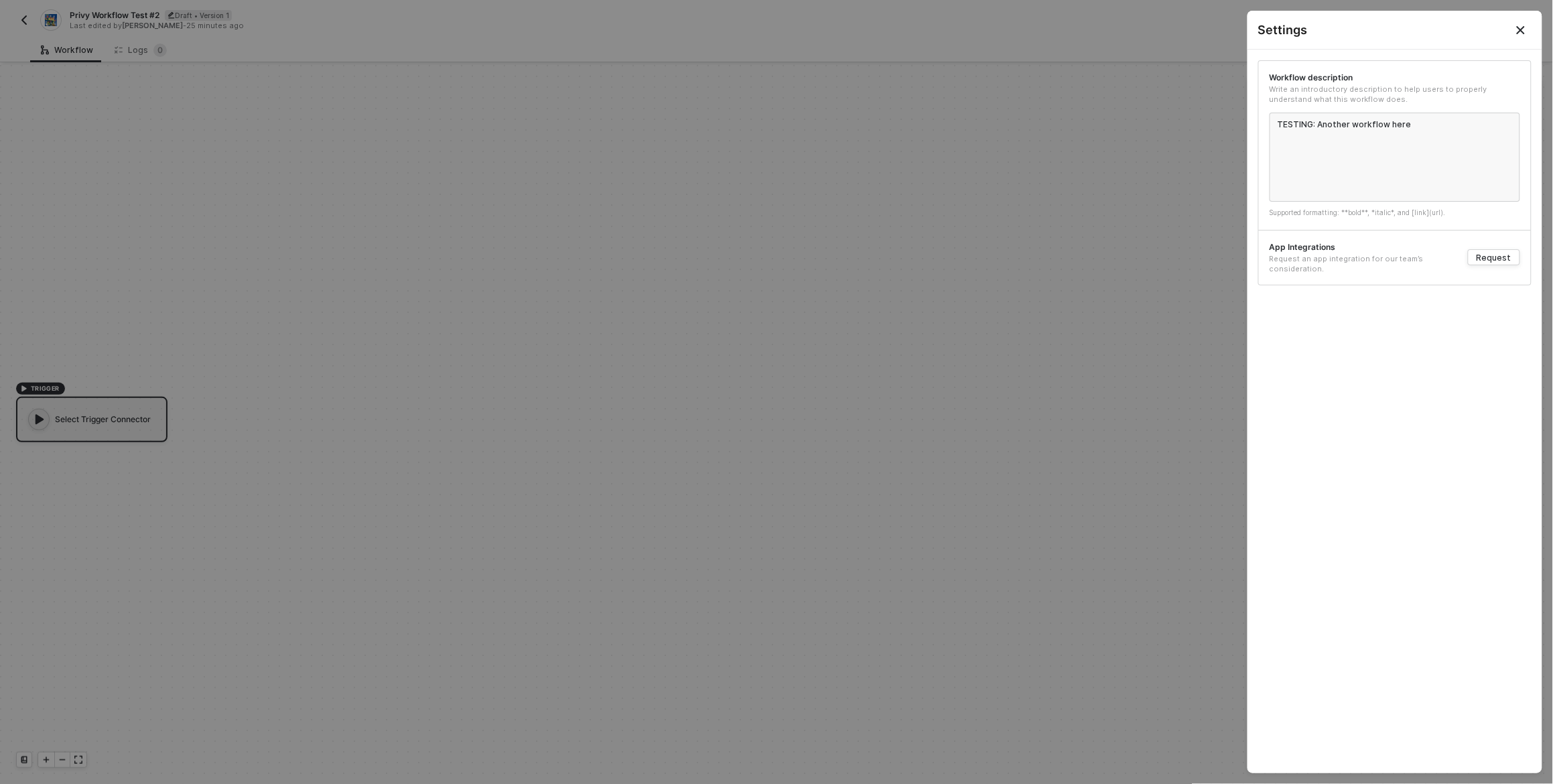
click at [1374, 375] on div "Workflow description Write an introductory description to help users to properl…" at bounding box center [1395, 411] width 295 height 723
click at [1529, 23] on button "Close" at bounding box center [1521, 30] width 16 height 16
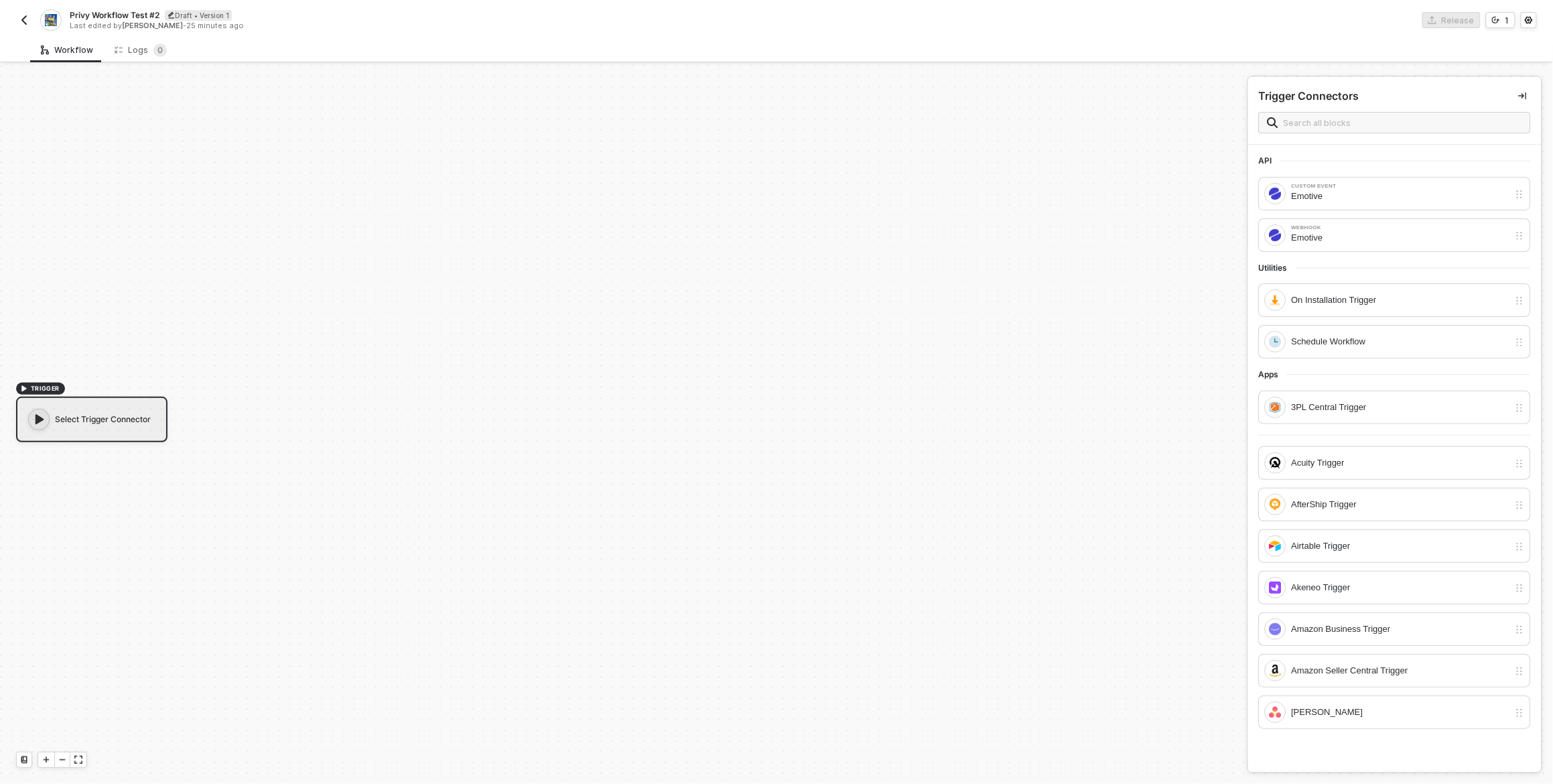
click at [144, 416] on div "Select Trigger Connector" at bounding box center [92, 419] width 152 height 45
click at [24, 19] on img "button" at bounding box center [24, 20] width 11 height 11
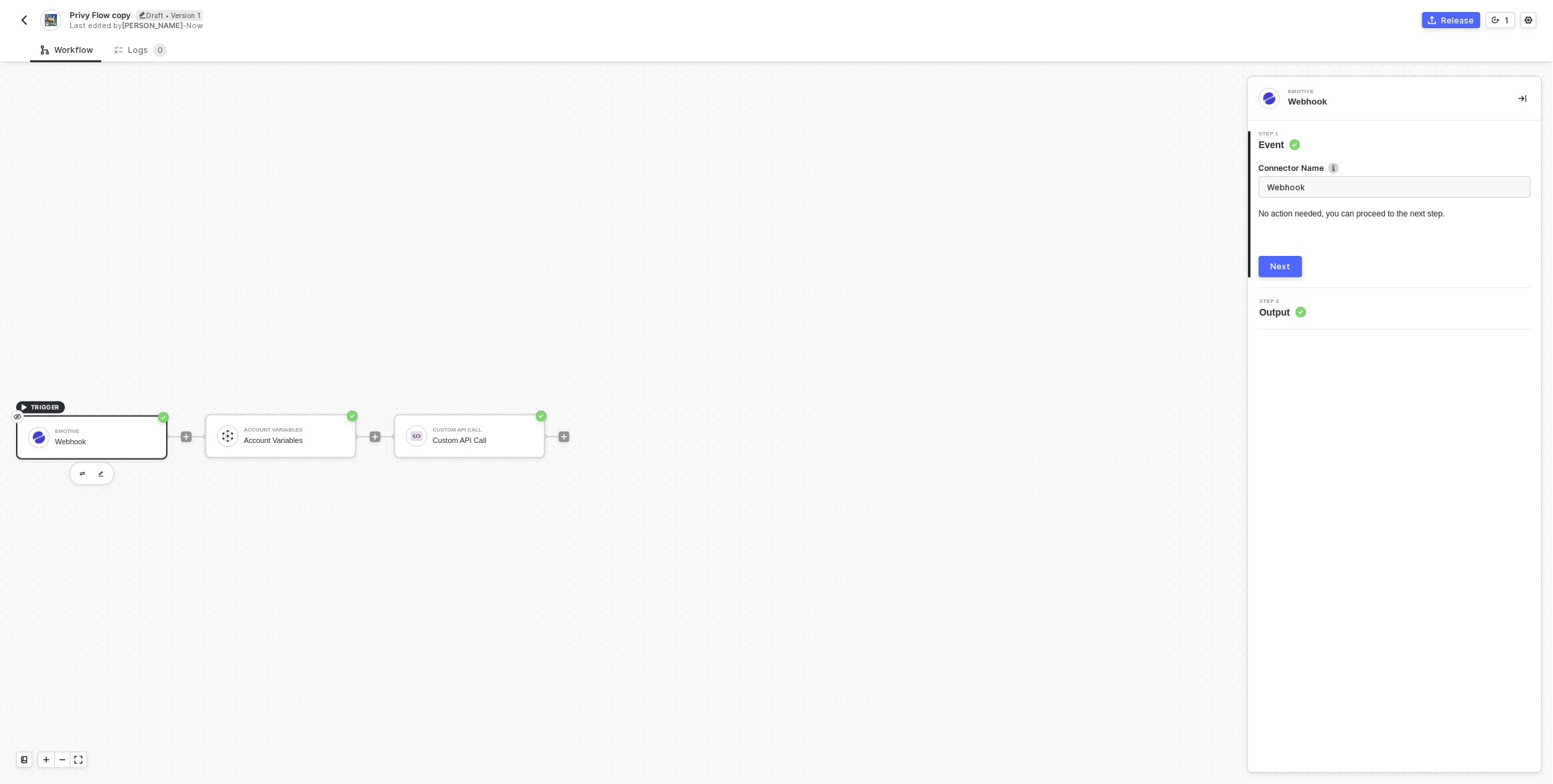
scroll to position [24, 0]
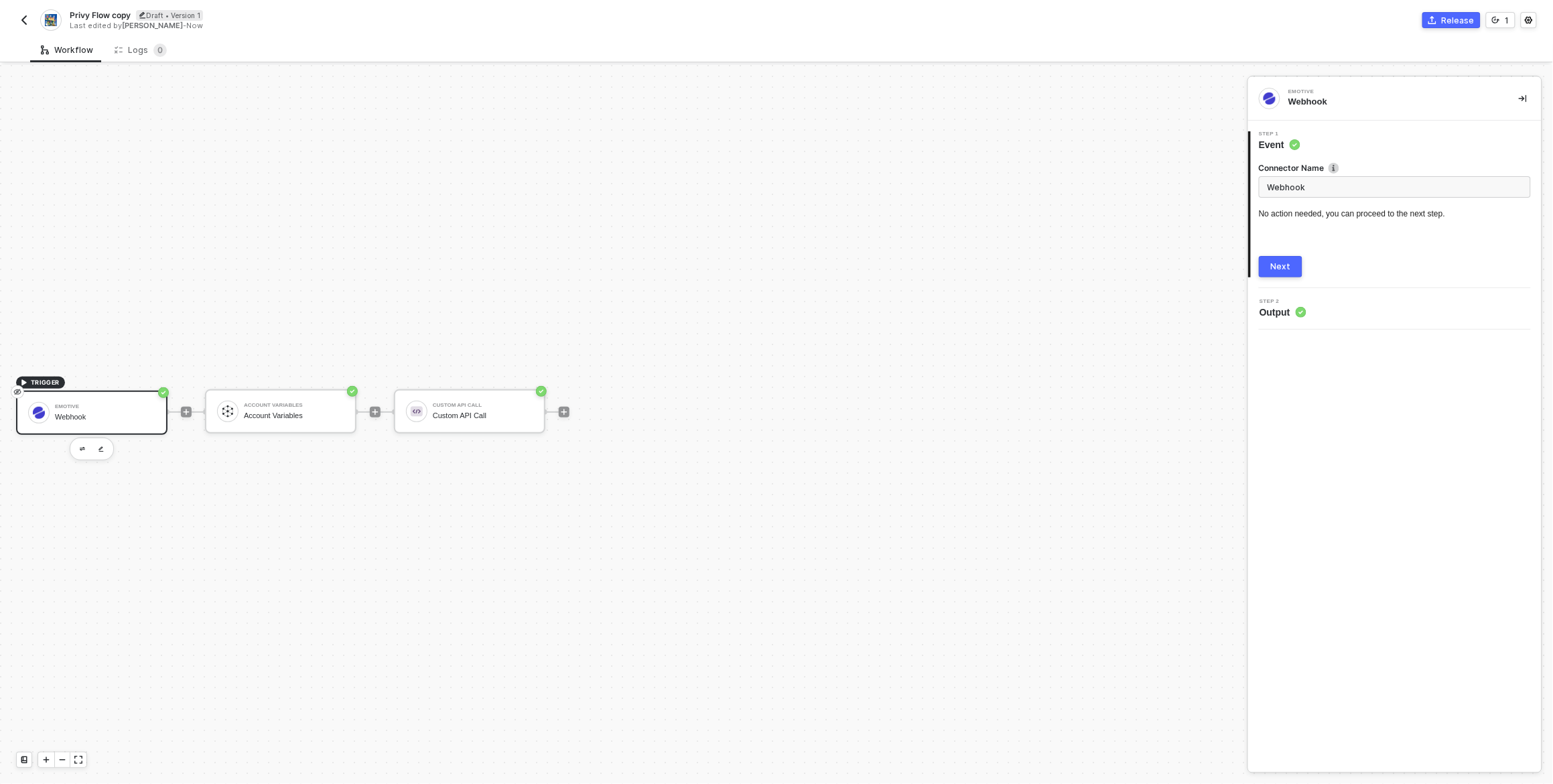
click at [89, 5] on div "Privy Flow copy Draft • Version 1 Last edited by [PERSON_NAME] - Now Release 1" at bounding box center [777, 19] width 1521 height 38
click at [92, 13] on span "Privy Flow copy" at bounding box center [99, 14] width 61 height 12
click at [133, 17] on input "Privy Flow copy" at bounding box center [183, 15] width 228 height 16
type input "Privy Flow Copy #2 workflow"
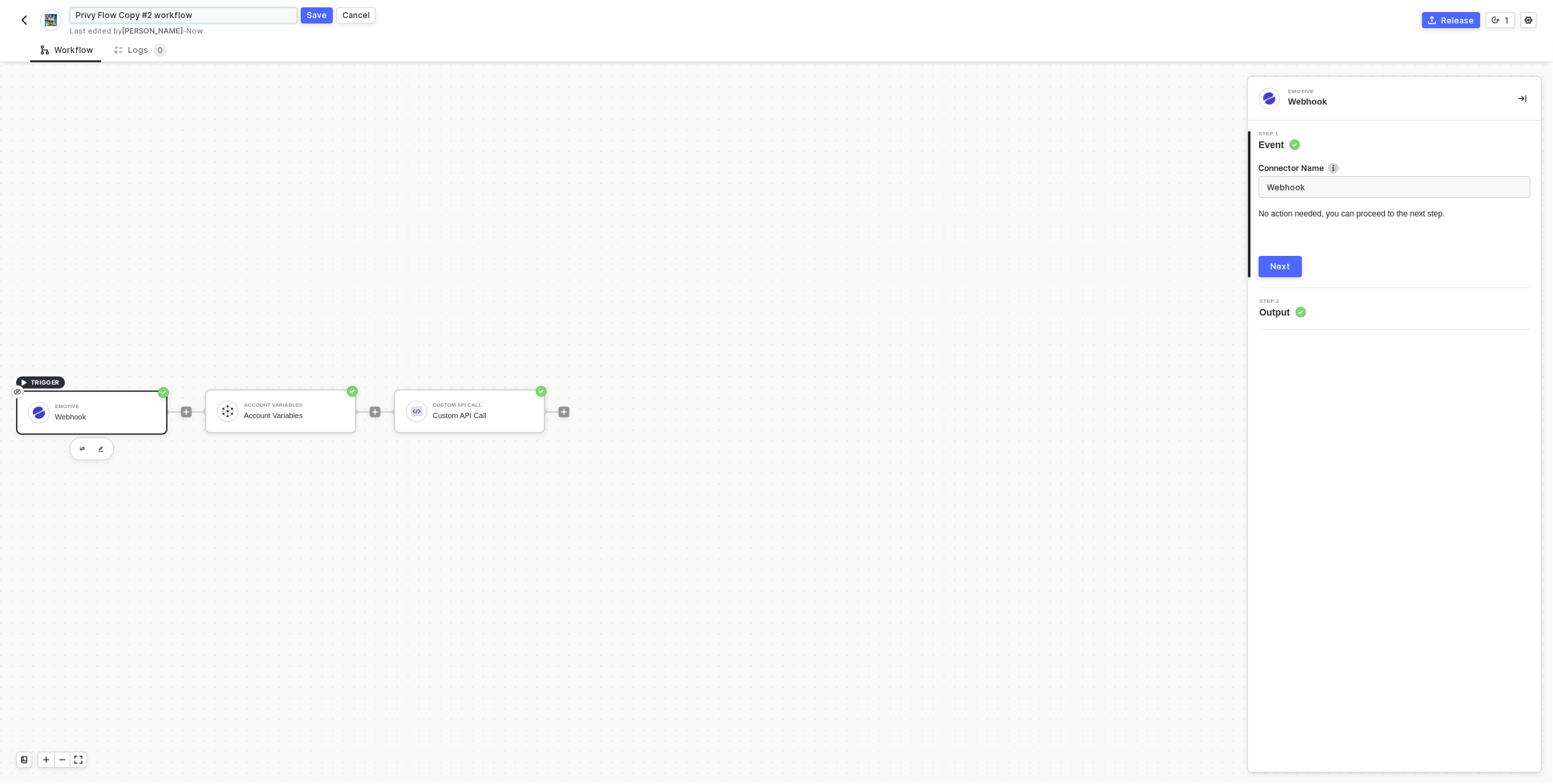
click button "Save" at bounding box center [317, 15] width 33 height 16
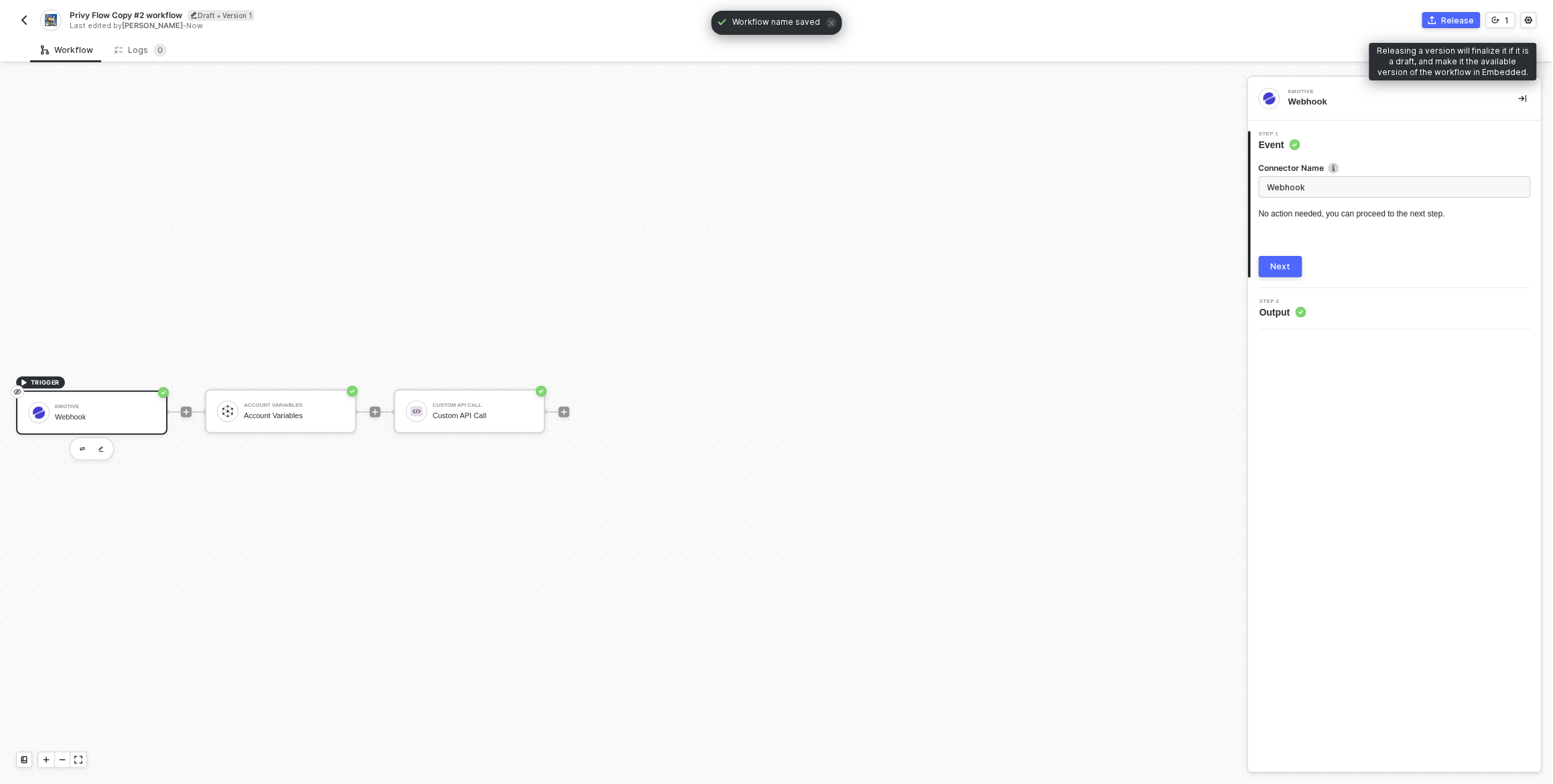
click at [1460, 21] on div "Release" at bounding box center [1458, 20] width 33 height 12
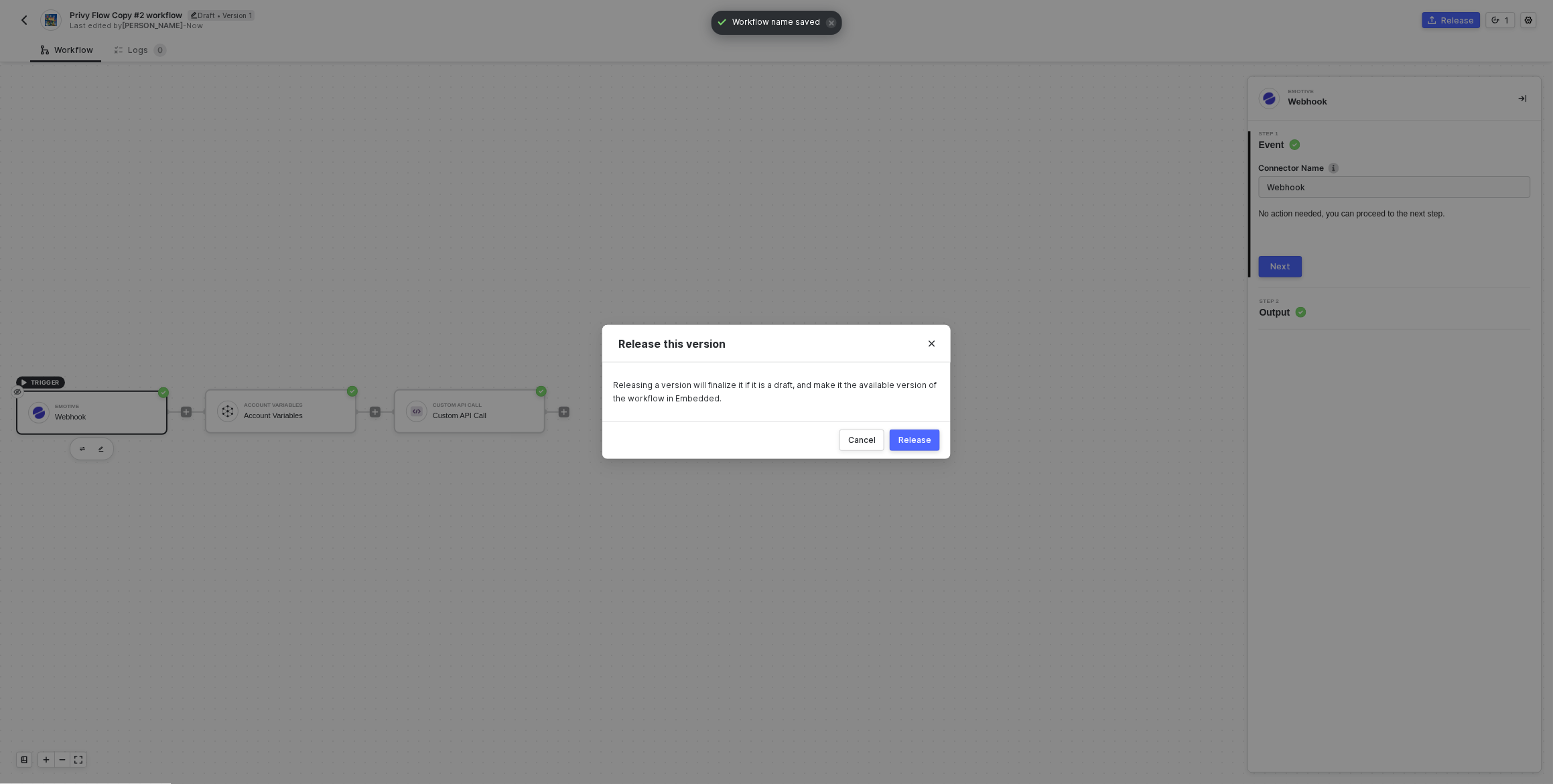
click at [915, 440] on div "Release" at bounding box center [915, 440] width 33 height 11
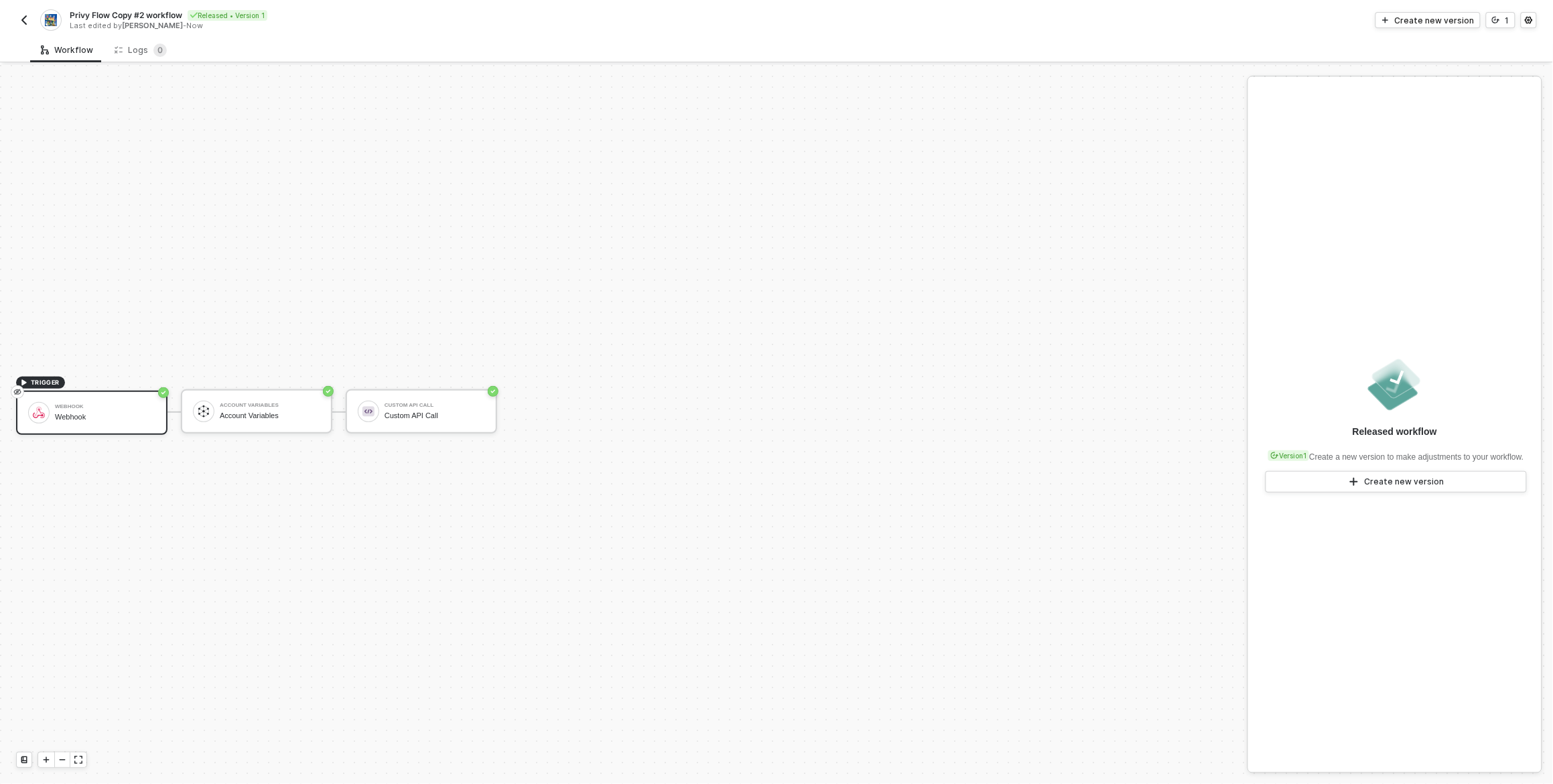
click at [838, 31] on div "Privy Flow Copy #2 workflow Released • Version 1 Last edited by [PERSON_NAME] -…" at bounding box center [777, 19] width 1521 height 38
click at [23, 23] on img "button" at bounding box center [24, 20] width 11 height 11
